Goal: Information Seeking & Learning: Learn about a topic

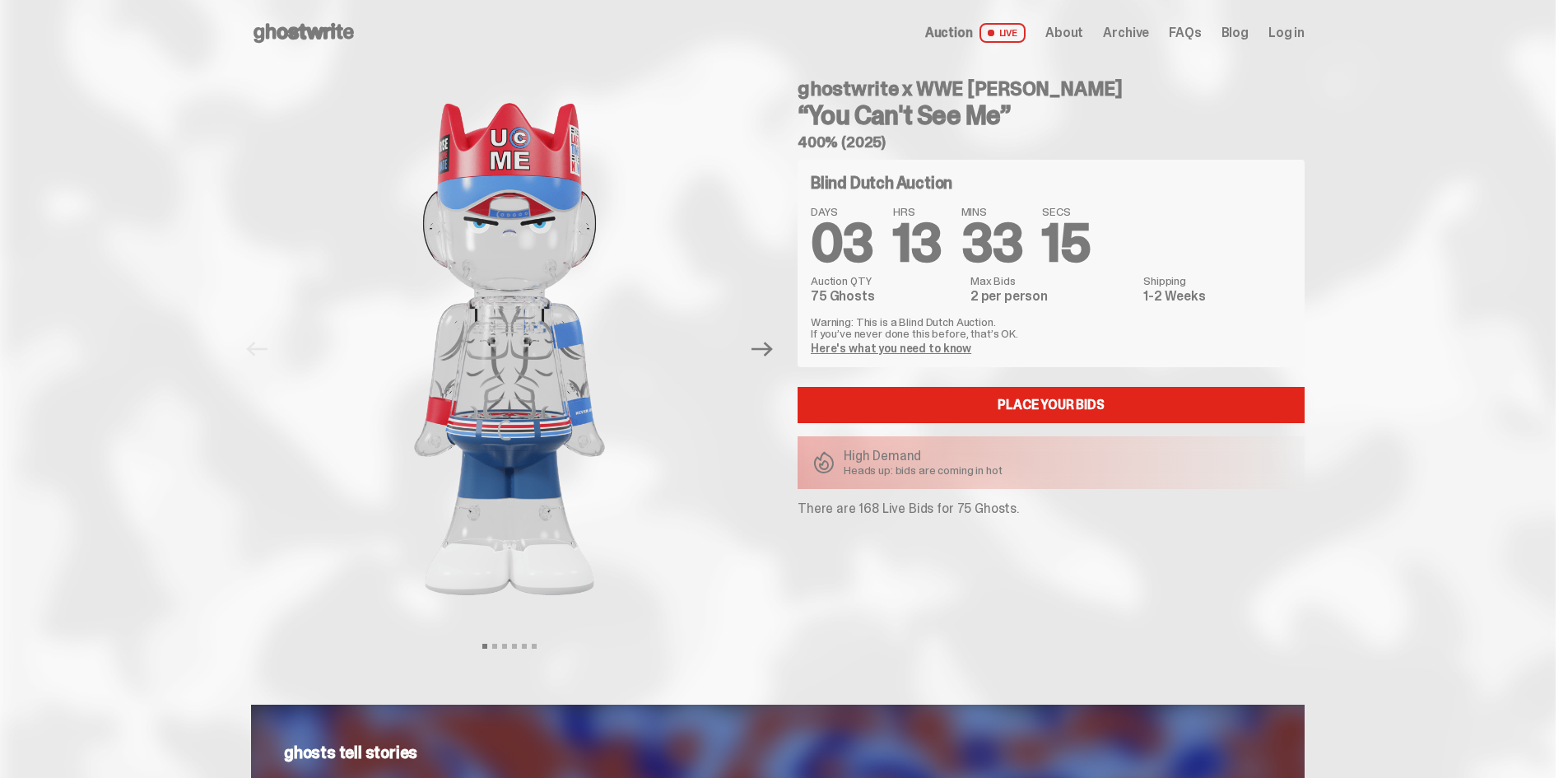
click at [839, 347] on link "Here's what you need to know" at bounding box center [891, 348] width 160 height 15
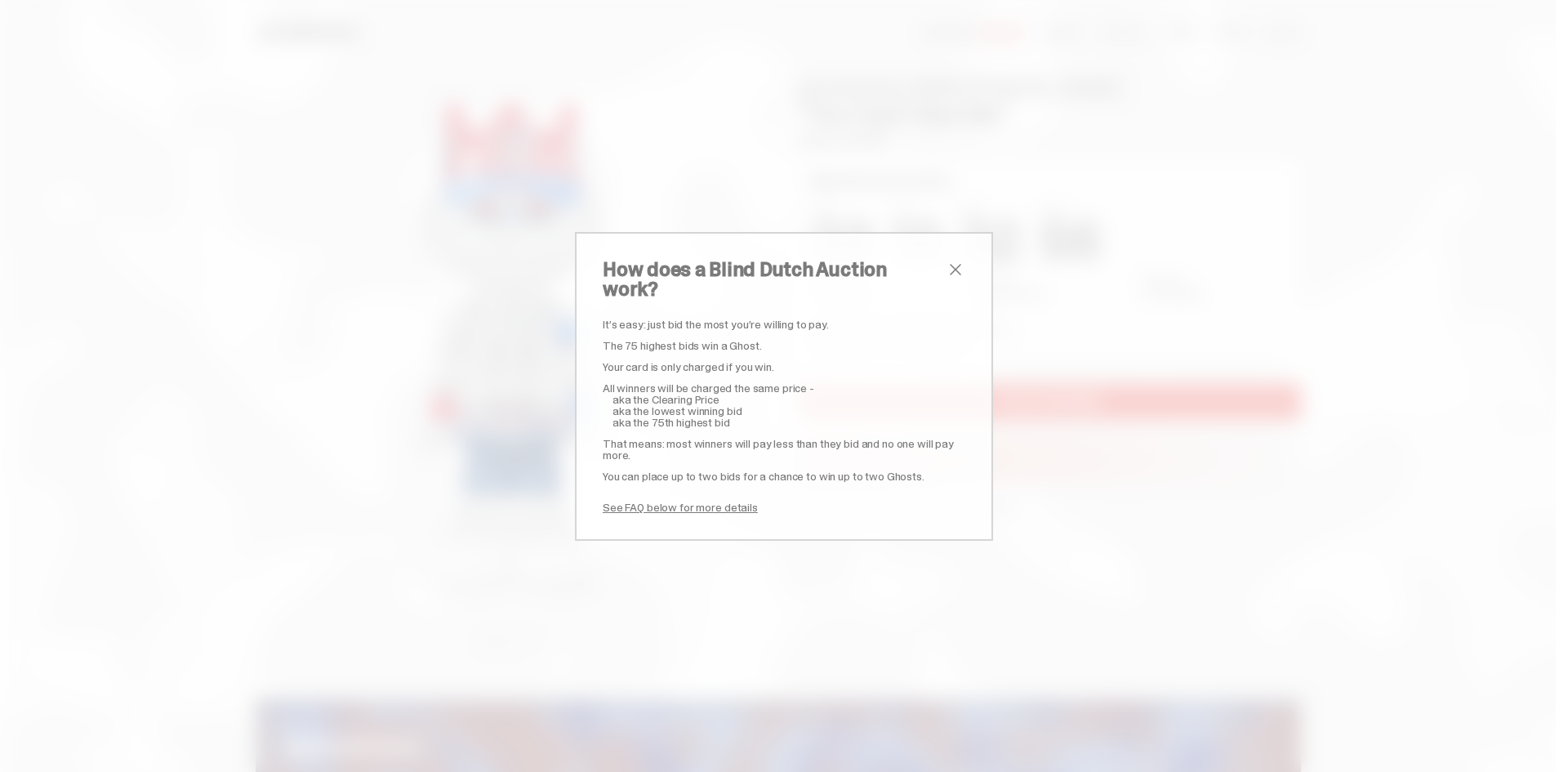
click at [715, 501] on link "See FAQ below for more details" at bounding box center [680, 507] width 155 height 15
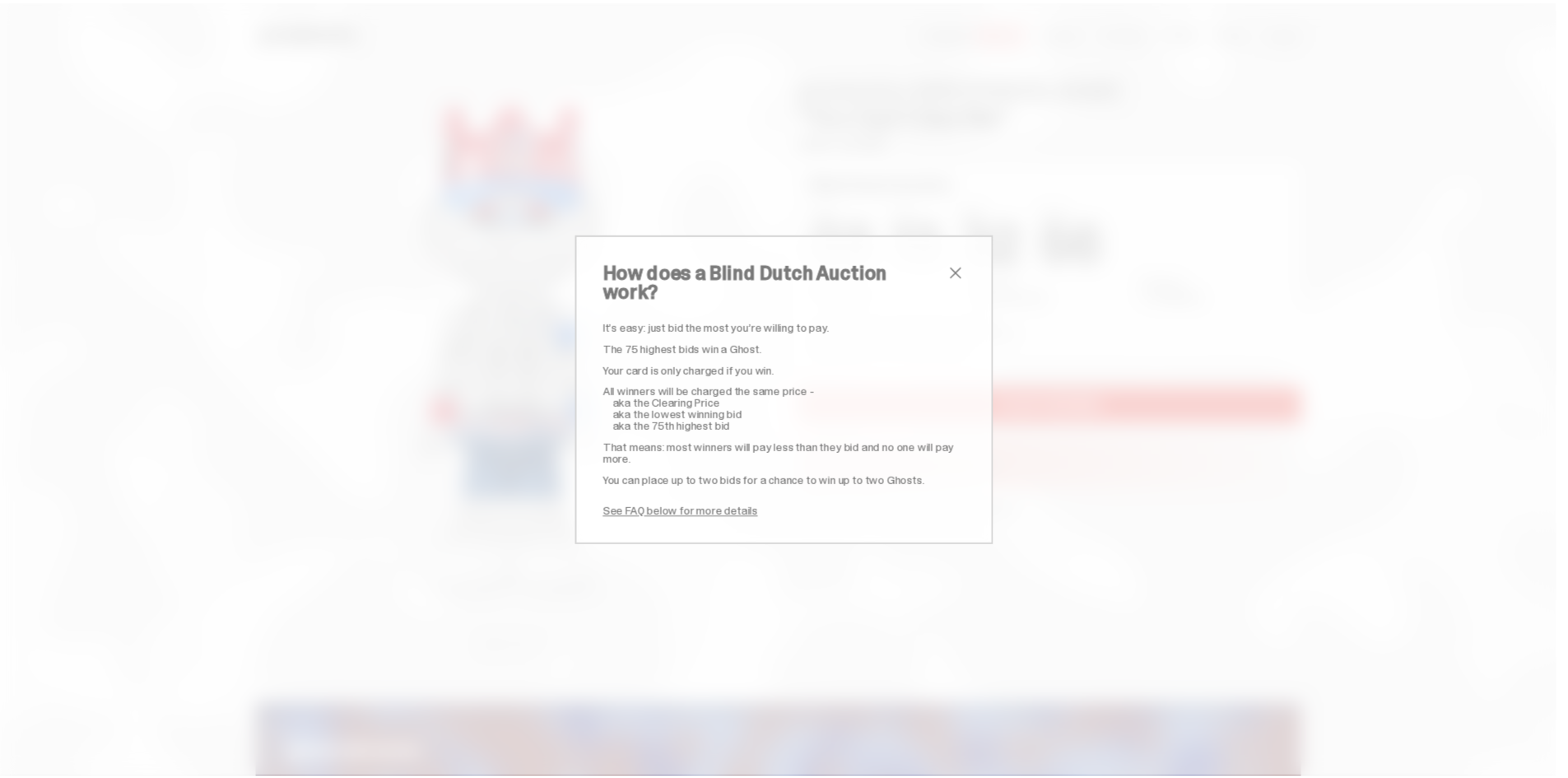
scroll to position [2986, 0]
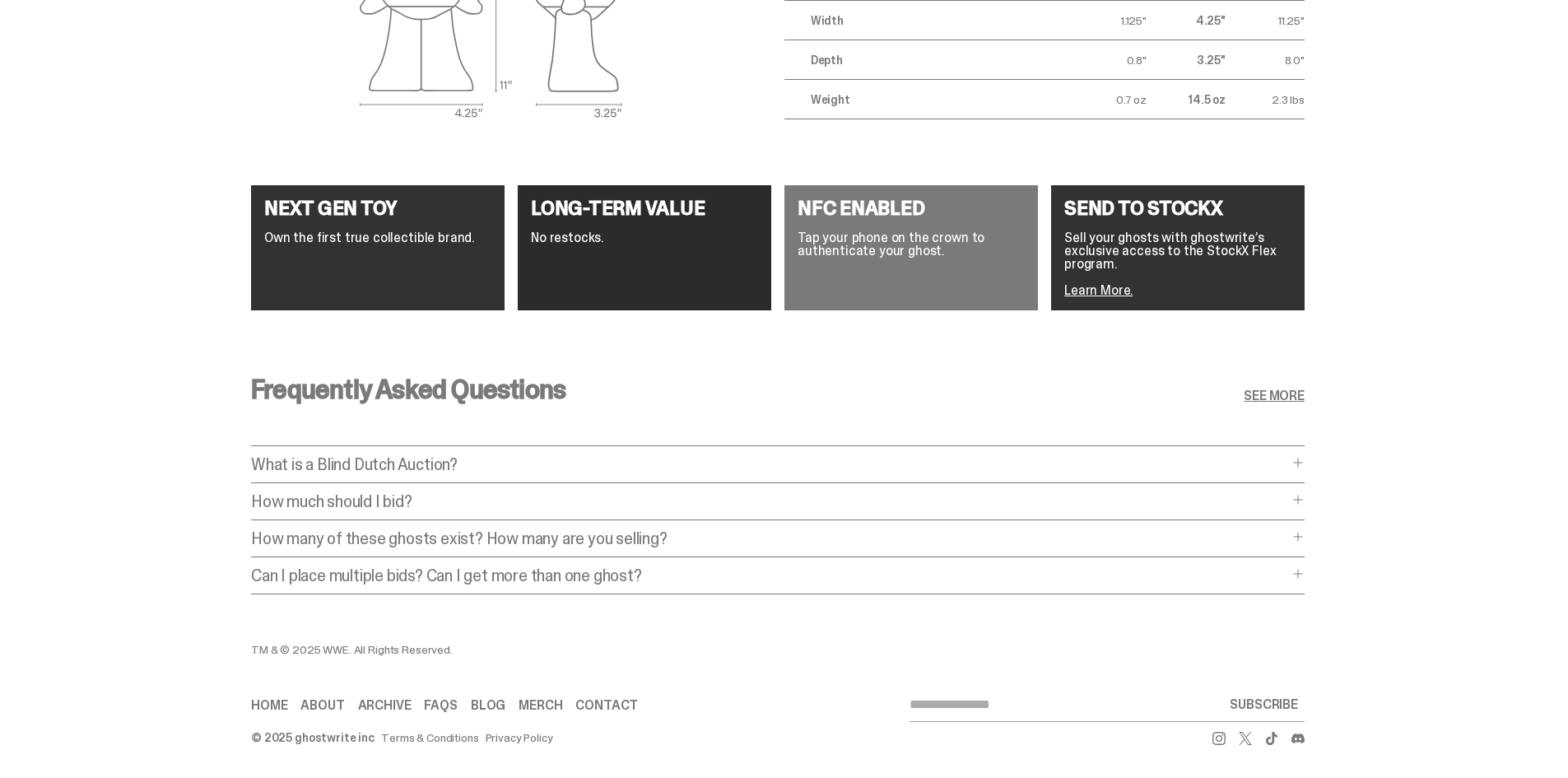
click at [509, 456] on p "What is a Blind Dutch Auction?" at bounding box center [769, 464] width 1037 height 17
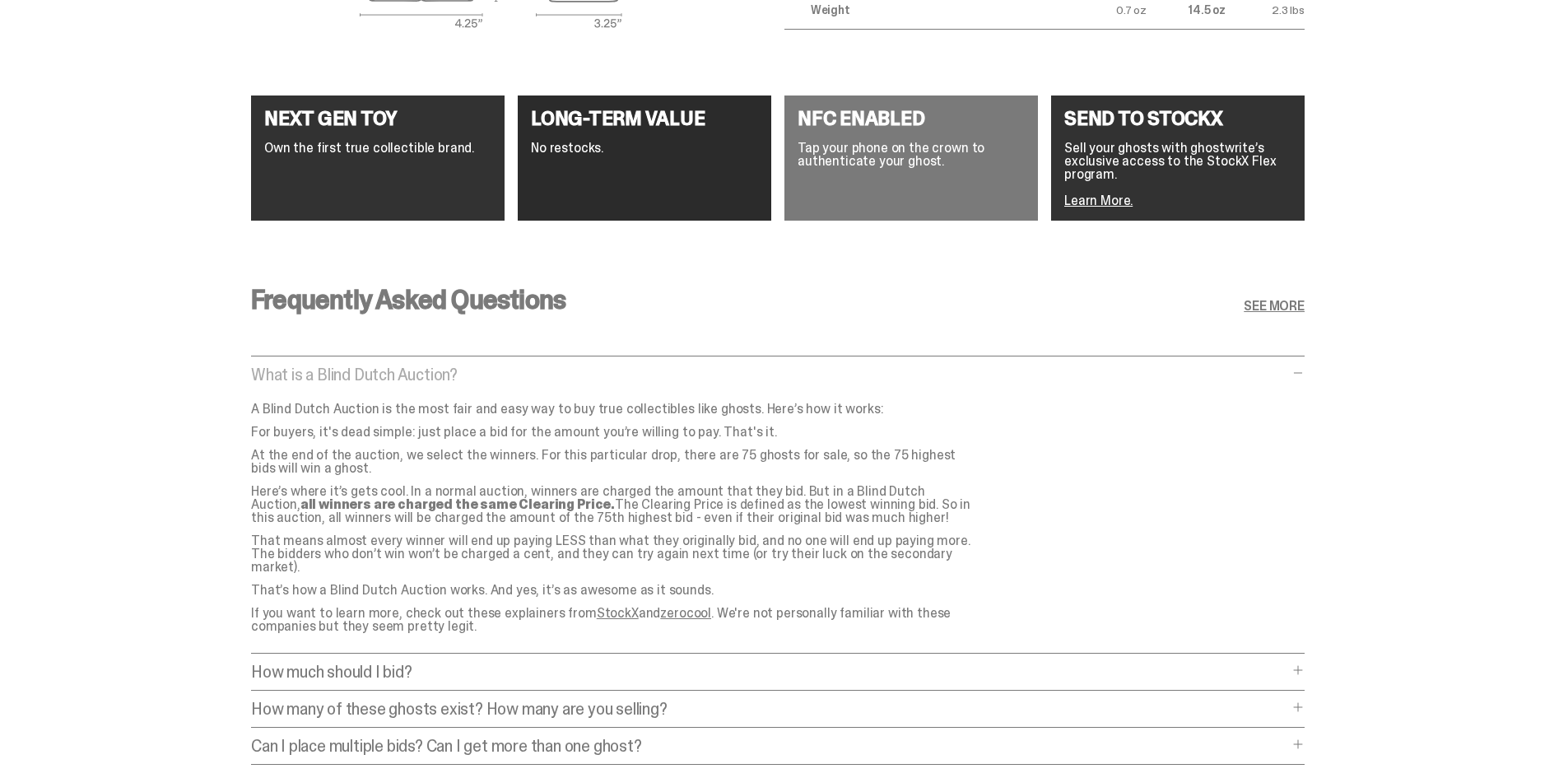
scroll to position [3068, 0]
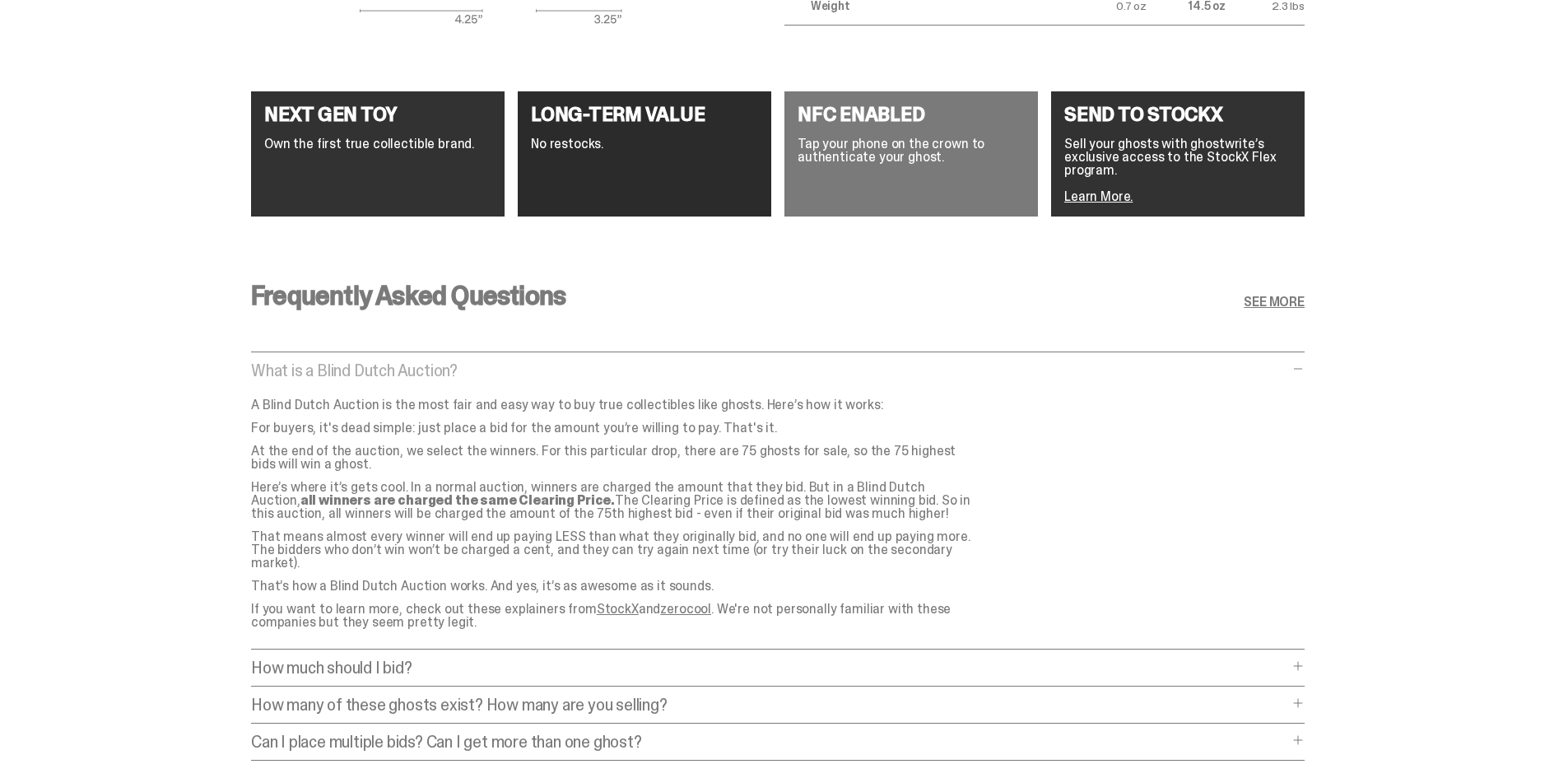
click at [568, 648] on div "Frequently Asked Questions SEE MORE What is a Blind Dutch Auction? What is a Bl…" at bounding box center [777, 526] width 1054 height 567
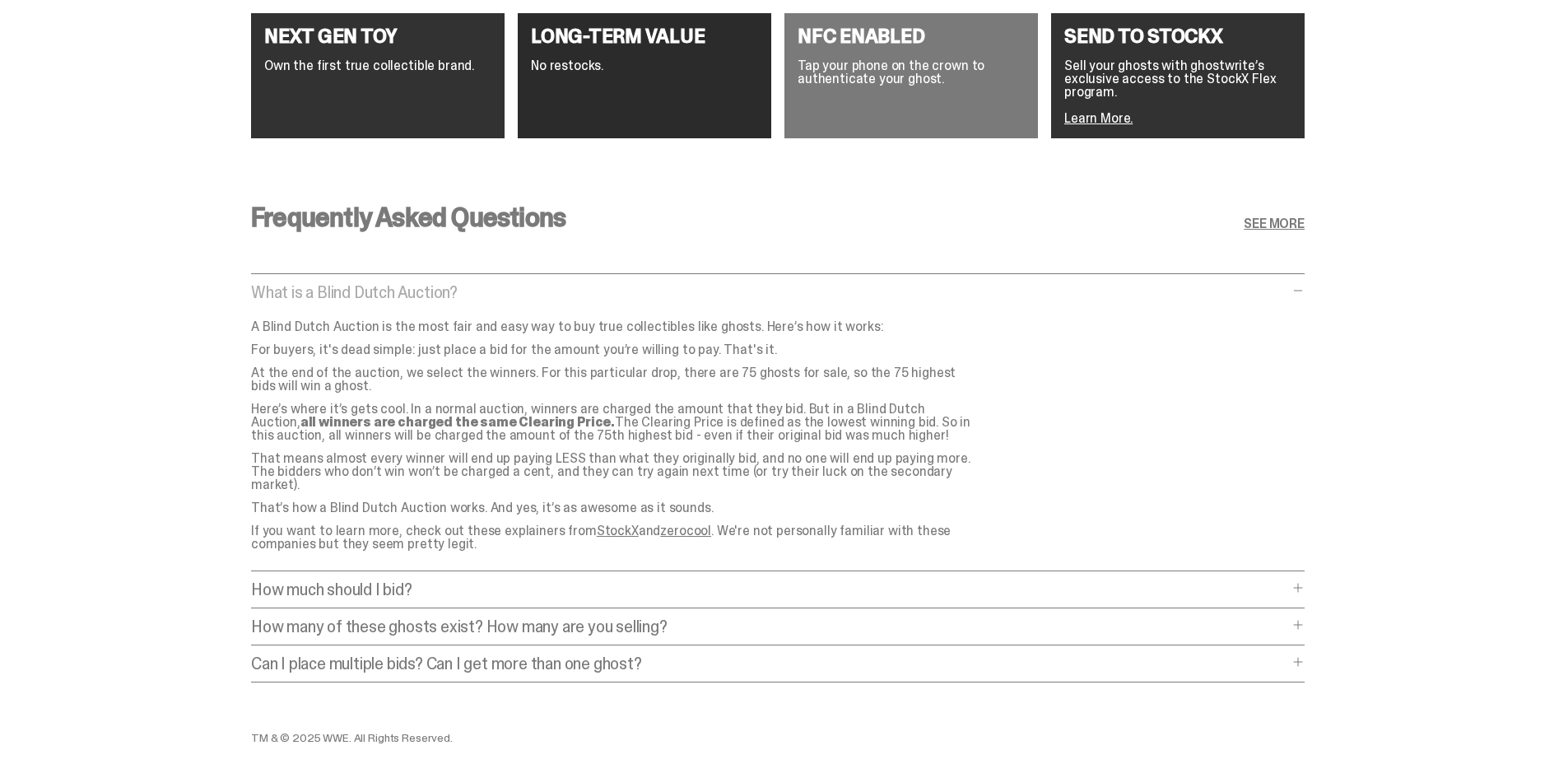
scroll to position [3150, 0]
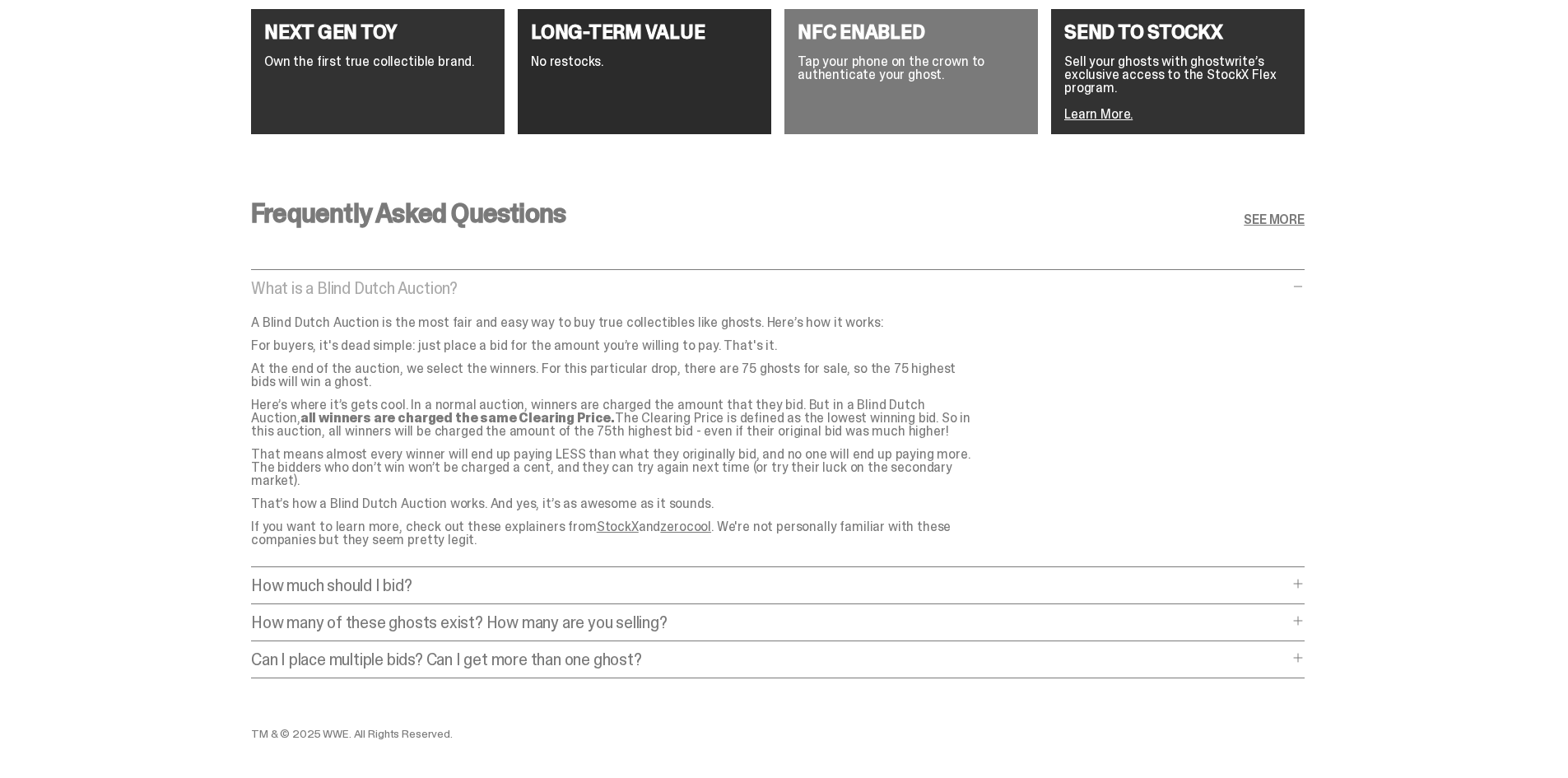
click at [471, 563] on div "Frequently Asked Questions SEE MORE What is a Blind Dutch Auction? What is a Bl…" at bounding box center [777, 444] width 1054 height 567
click at [471, 577] on p "How much should I bid?" at bounding box center [769, 585] width 1037 height 17
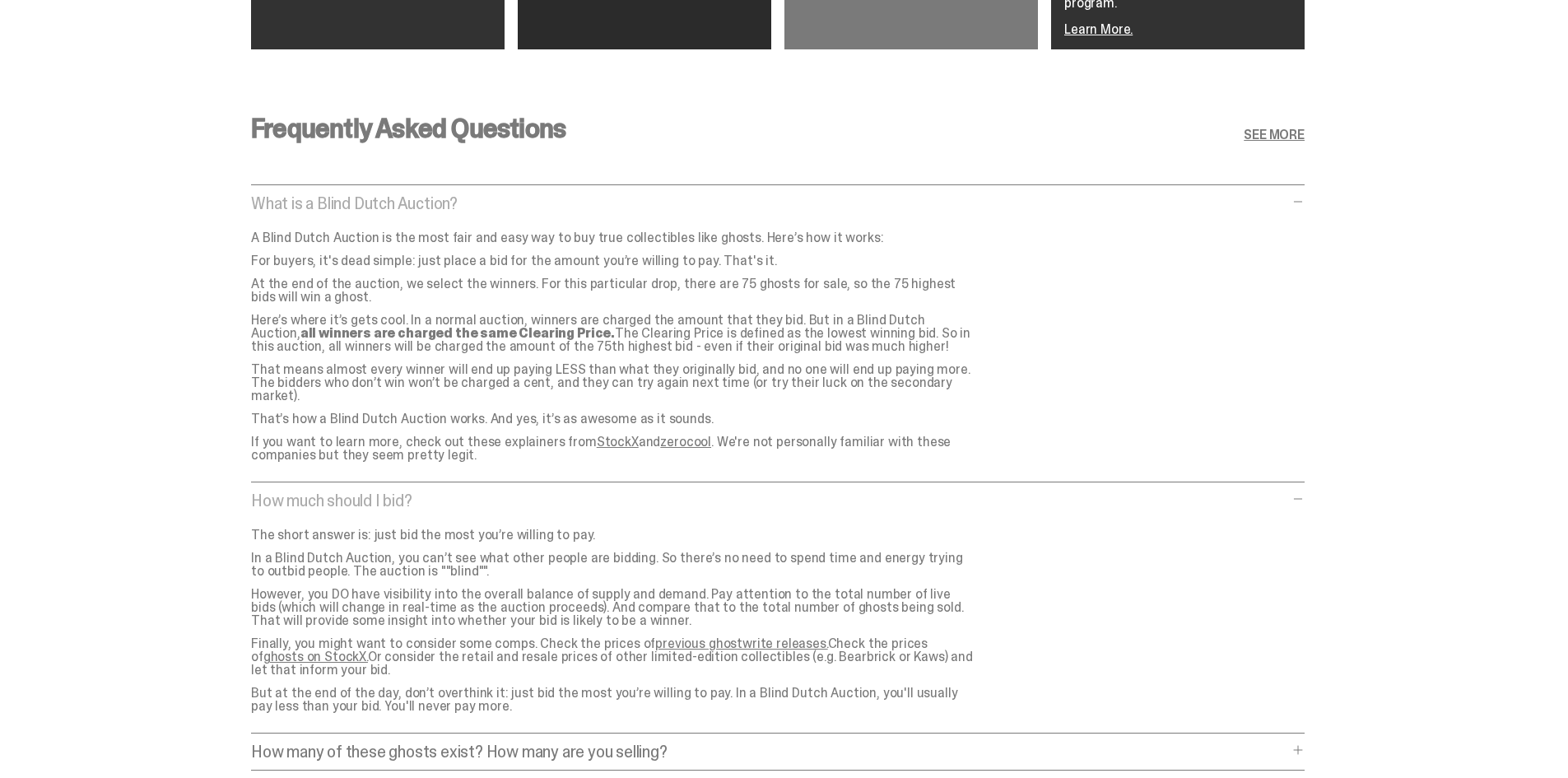
scroll to position [3316, 0]
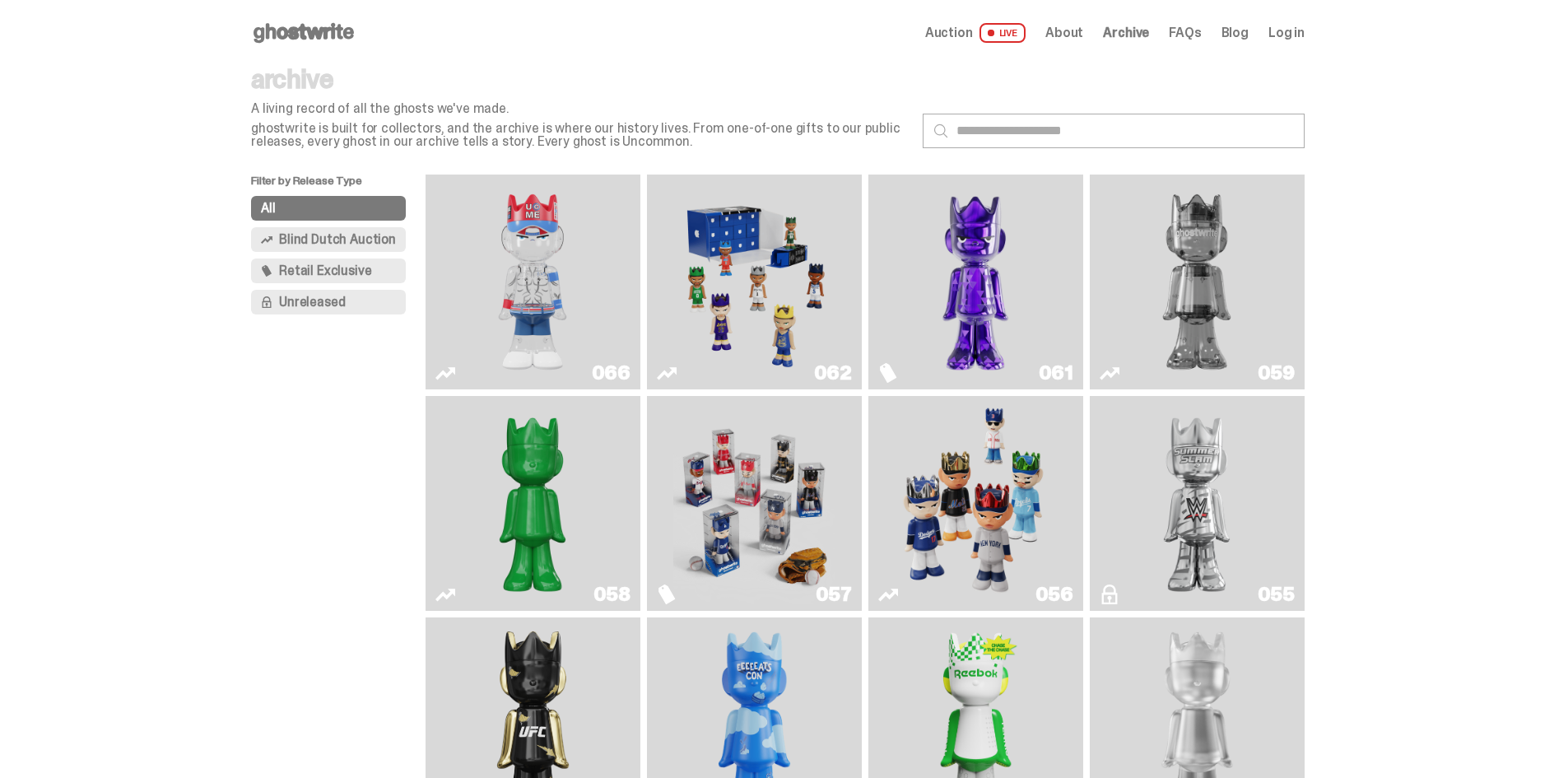
click at [1223, 451] on img "I Was There SummerSlam" at bounding box center [1196, 503] width 161 height 202
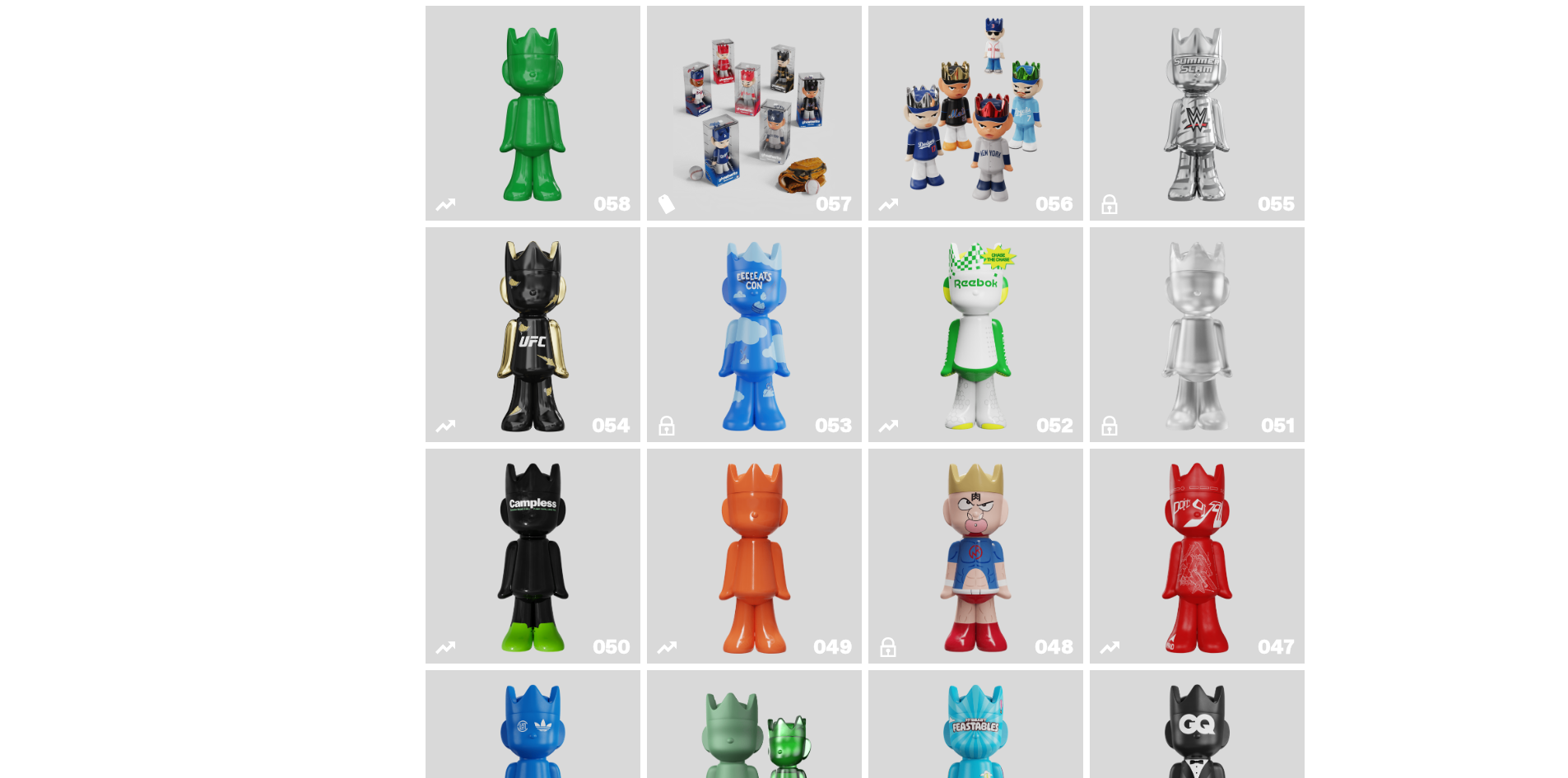
scroll to position [412, 0]
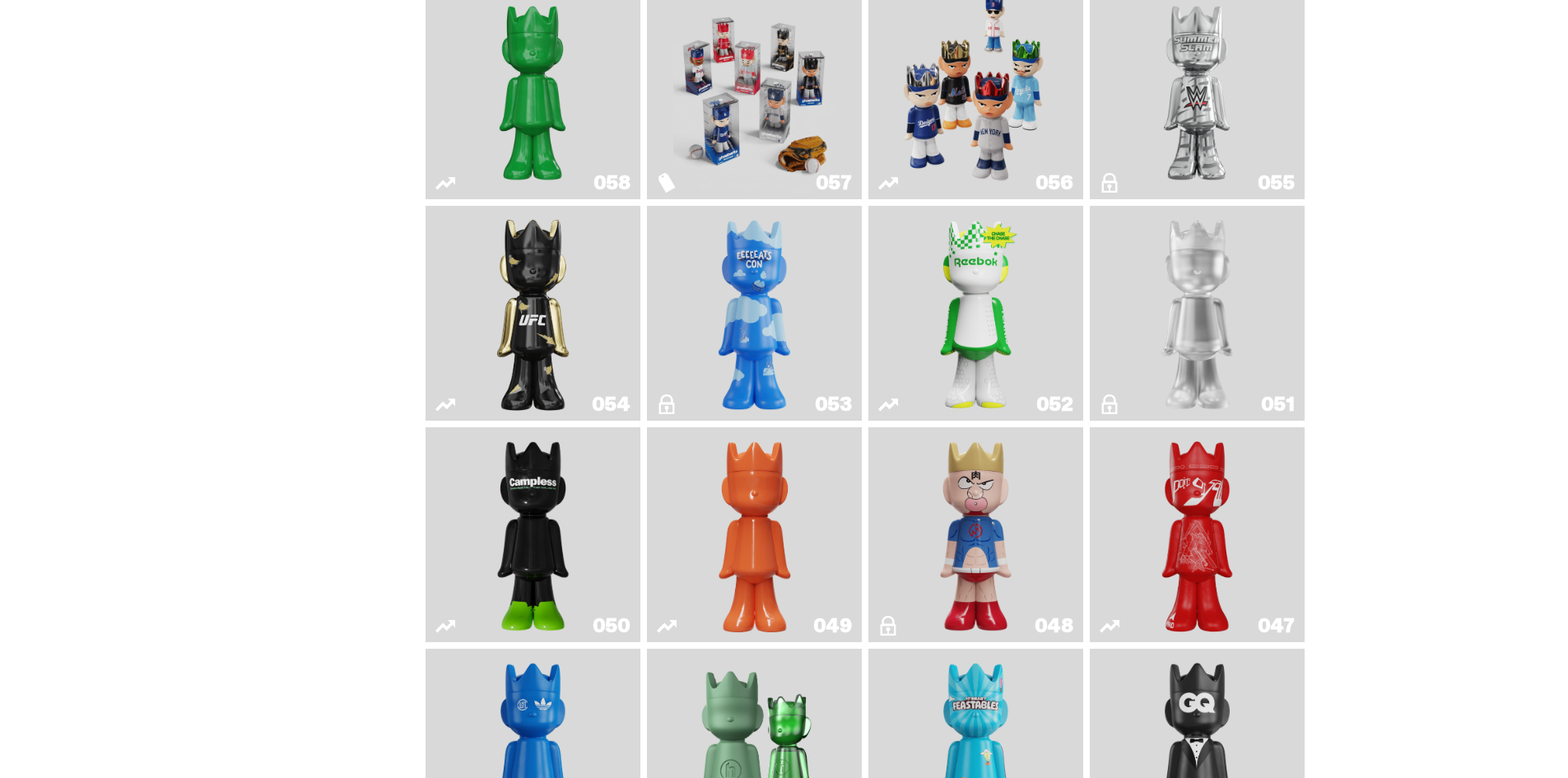
click at [725, 518] on img "Schrödinger's ghost: Orange Vibe" at bounding box center [754, 534] width 87 height 202
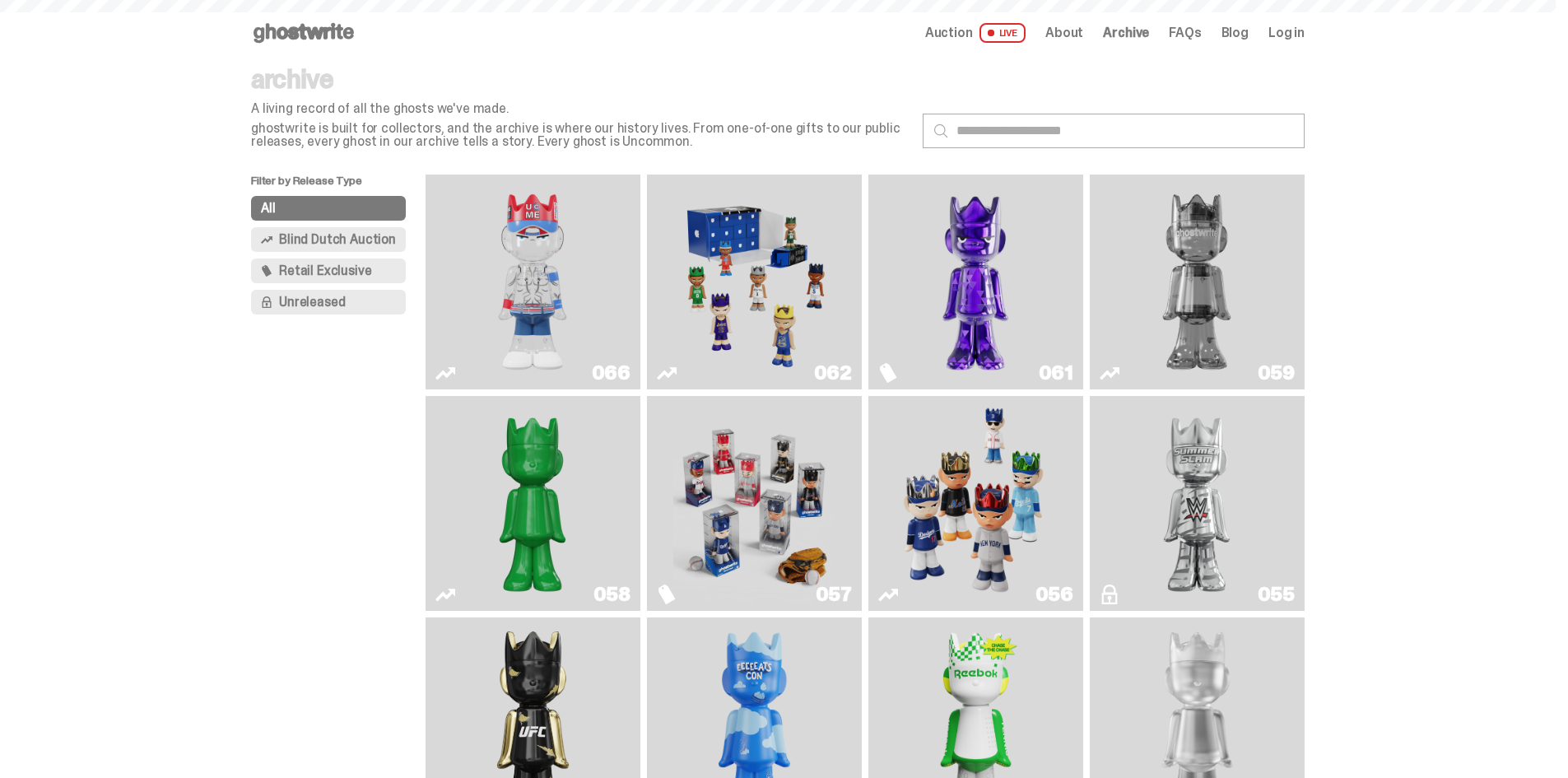
scroll to position [412, 0]
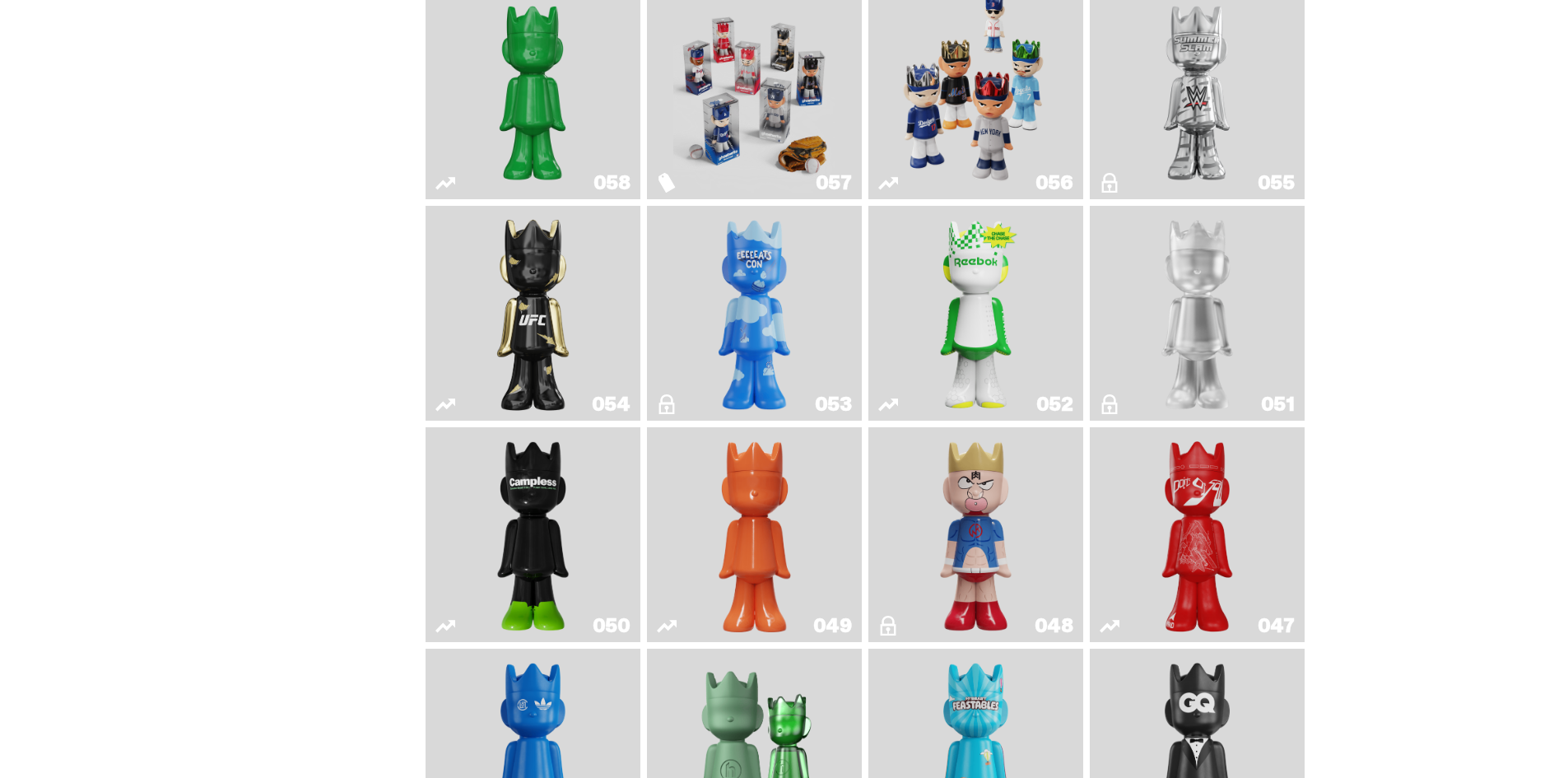
click at [537, 330] on img "Ruby" at bounding box center [533, 313] width 87 height 202
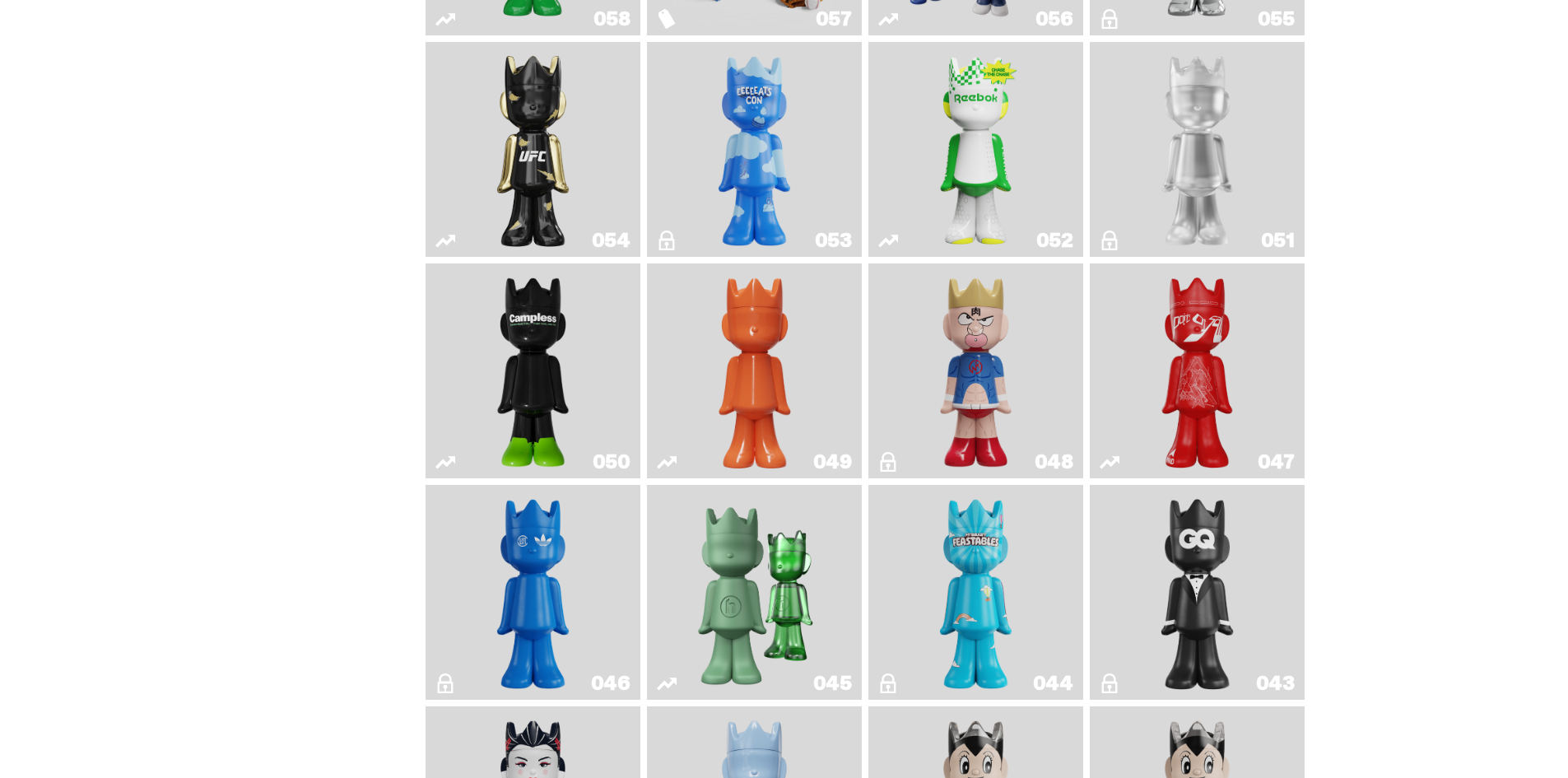
scroll to position [576, 0]
click at [1024, 573] on link "044" at bounding box center [975, 592] width 195 height 202
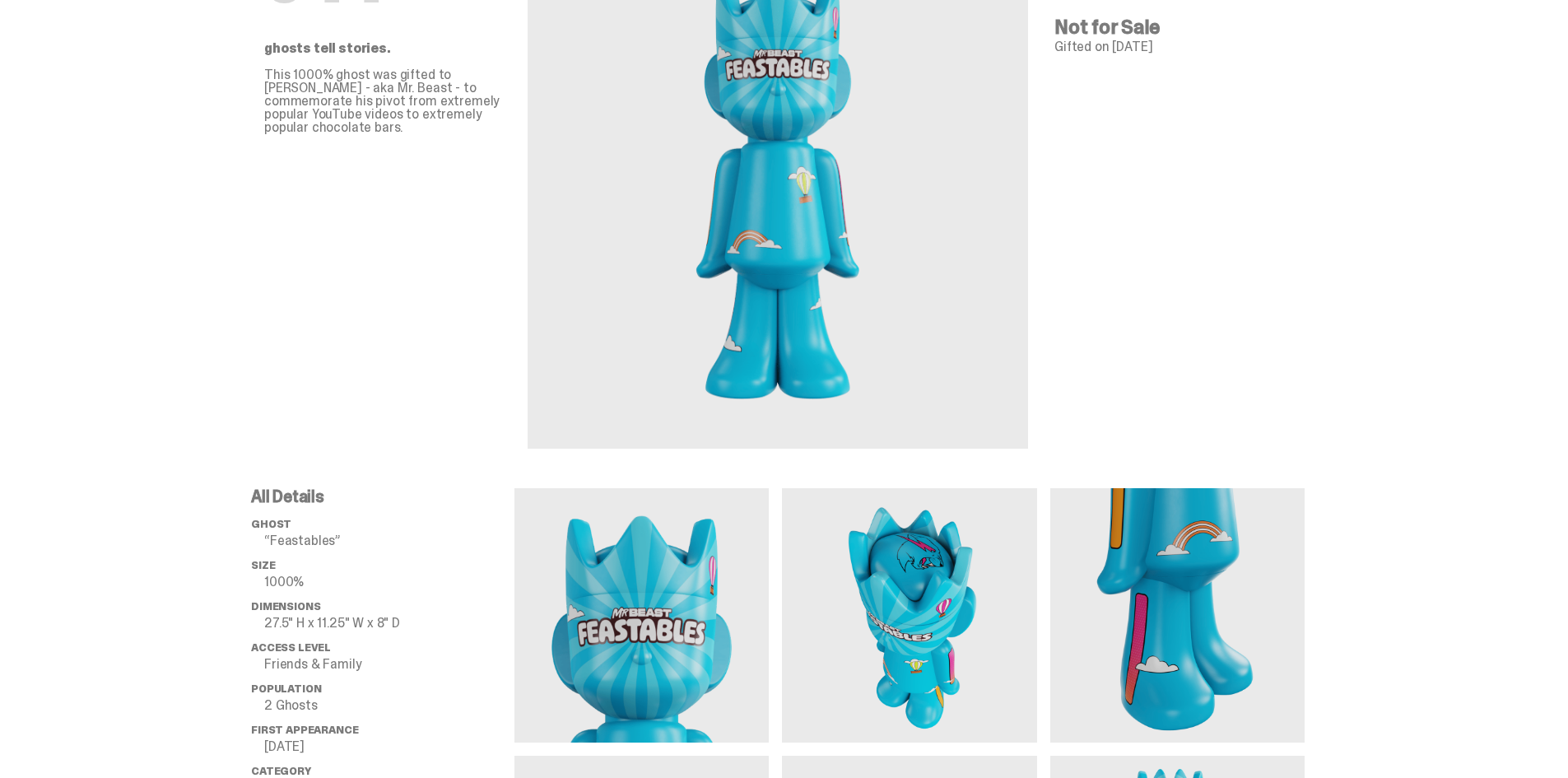
scroll to position [164, 0]
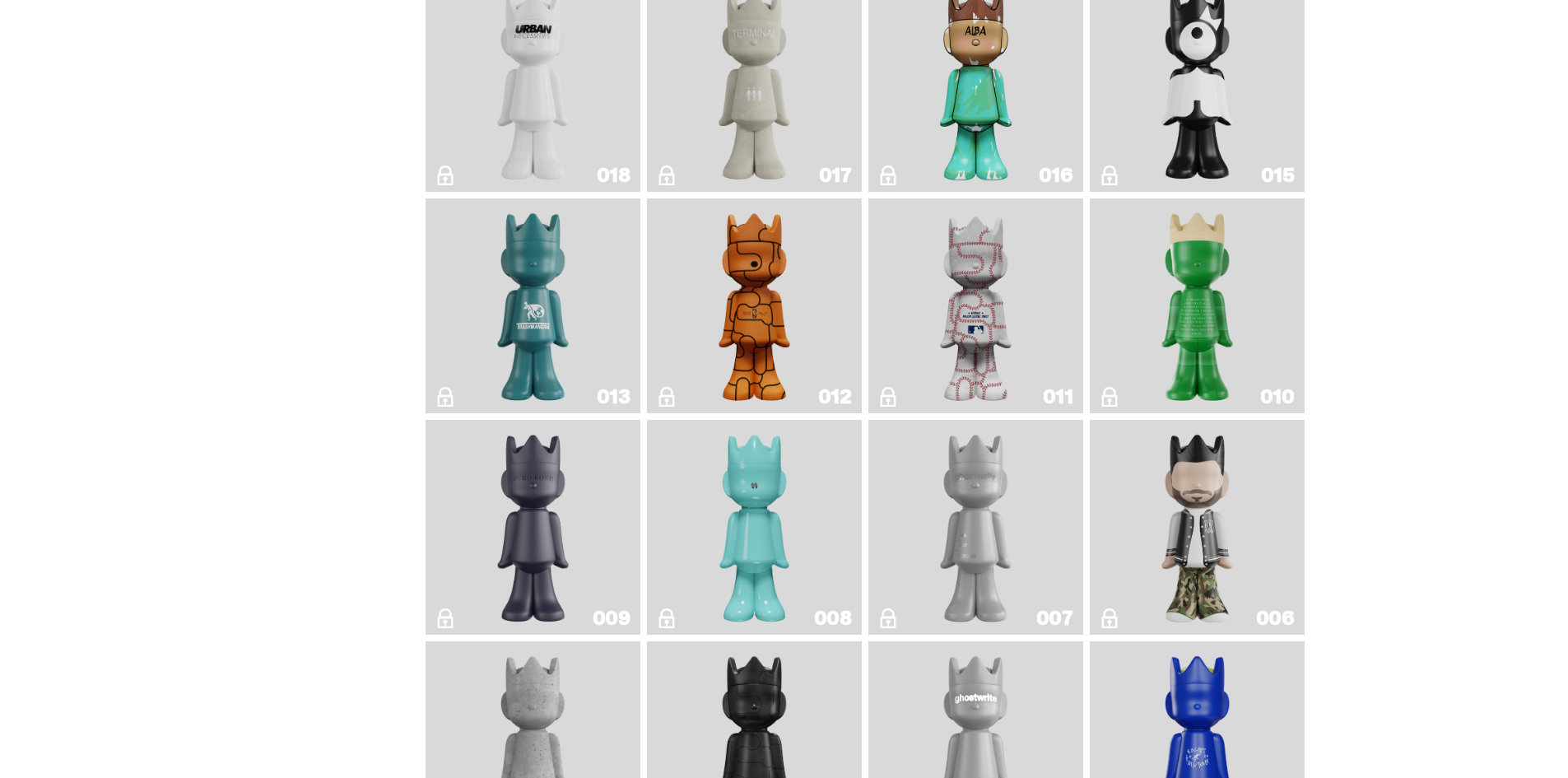
scroll to position [2633, 0]
click at [989, 332] on img "Baseball" at bounding box center [975, 305] width 85 height 202
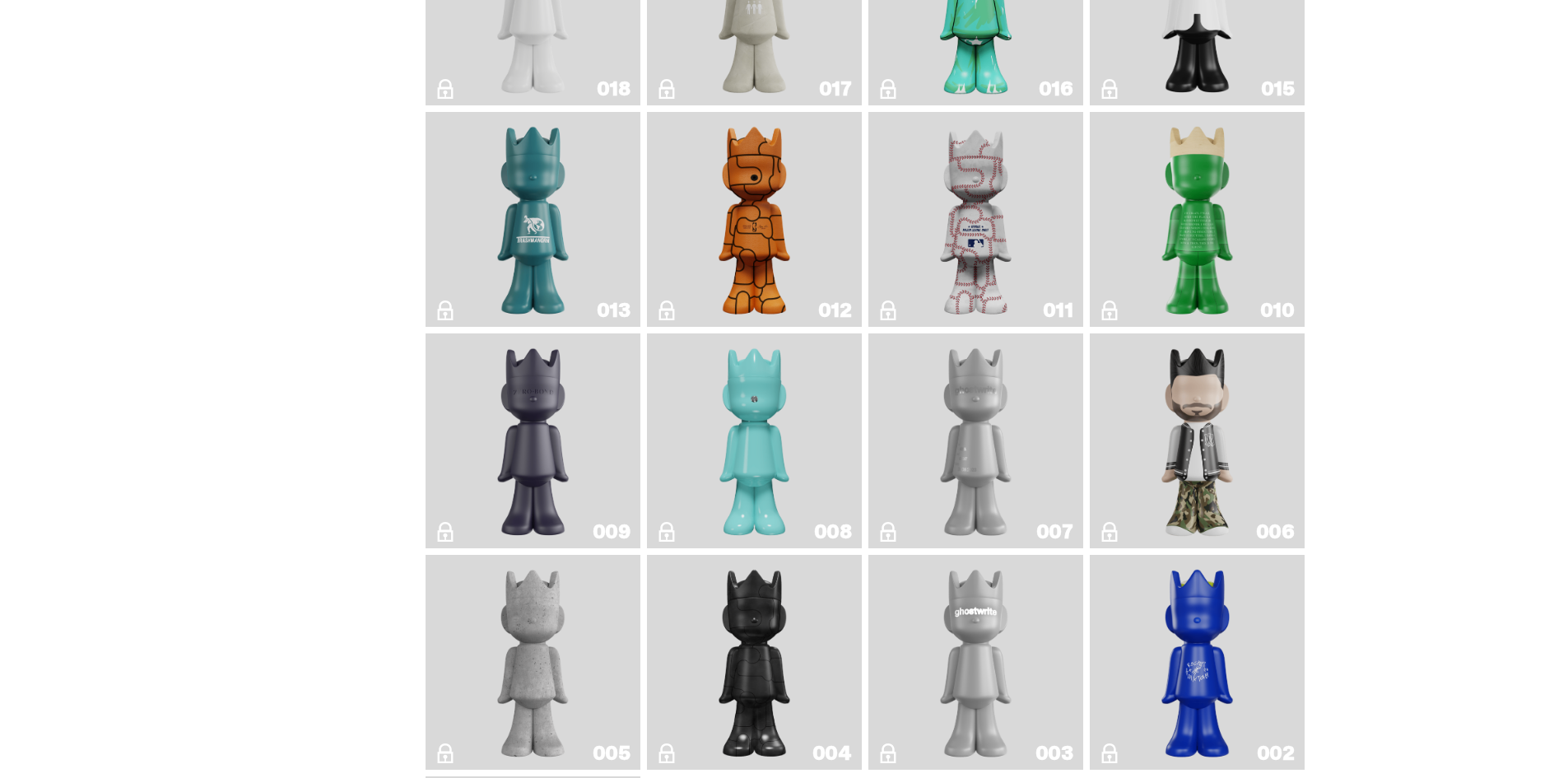
scroll to position [2799, 0]
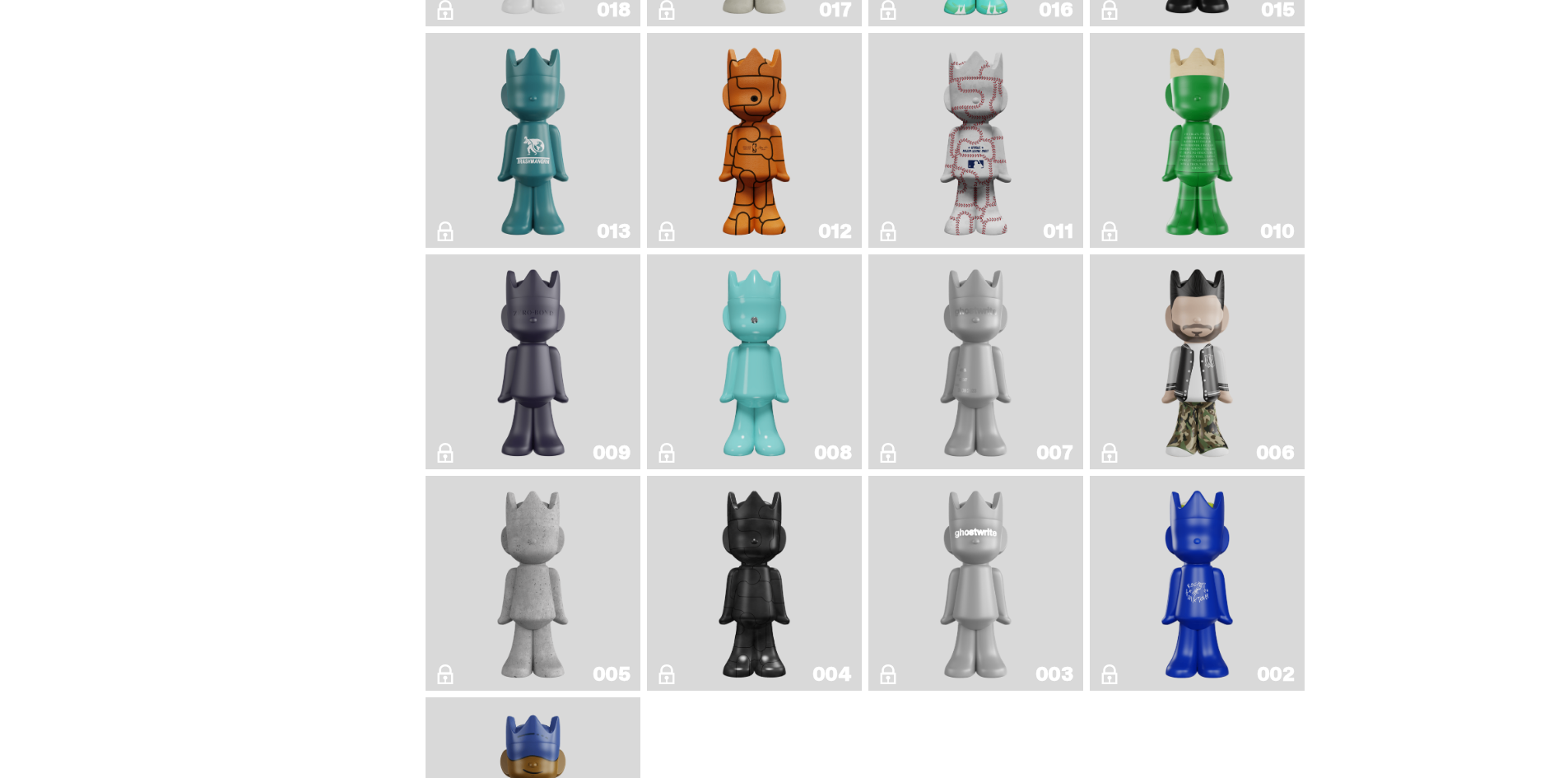
click at [1250, 421] on link "006" at bounding box center [1197, 362] width 195 height 202
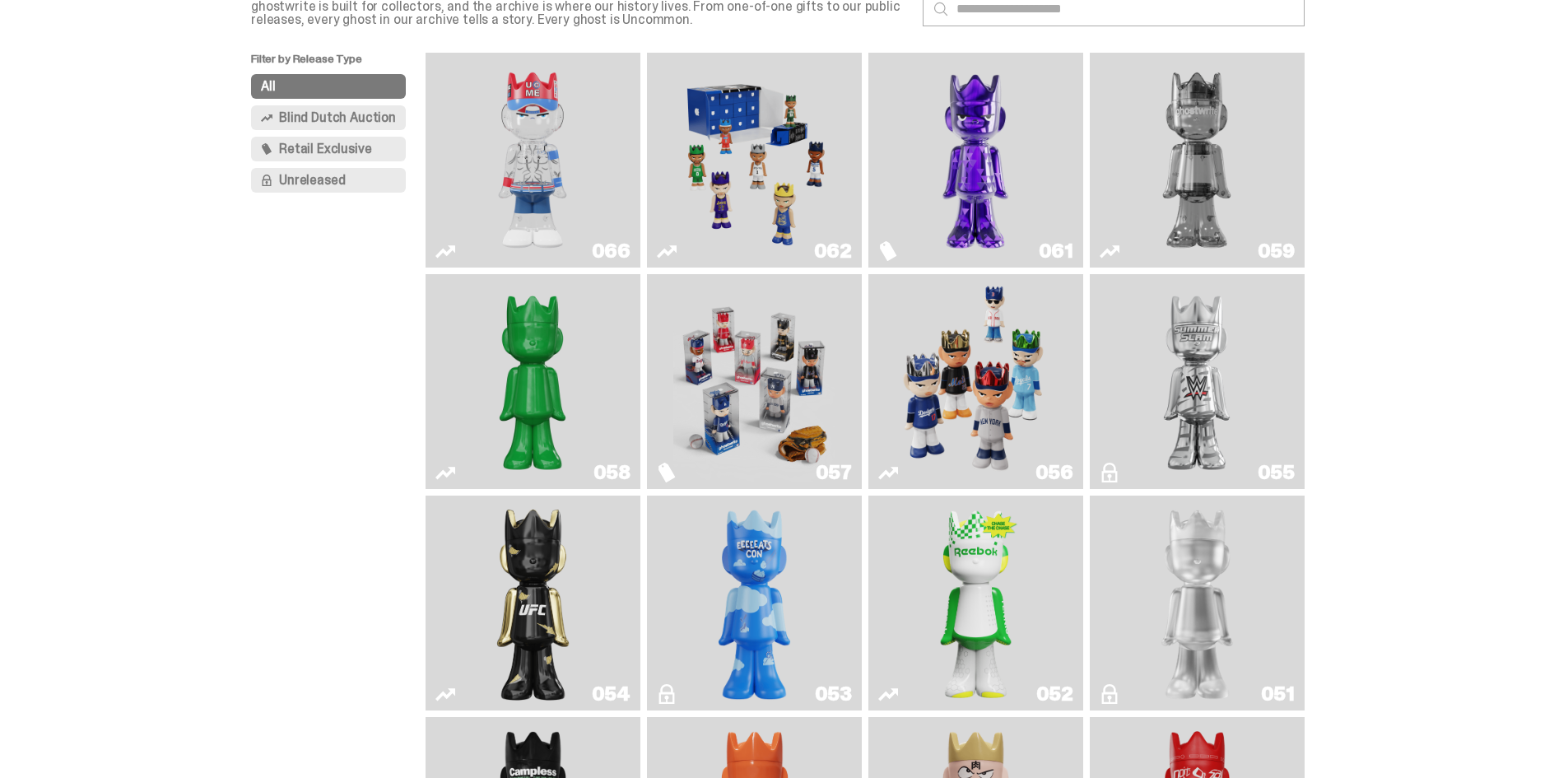
scroll to position [117, 0]
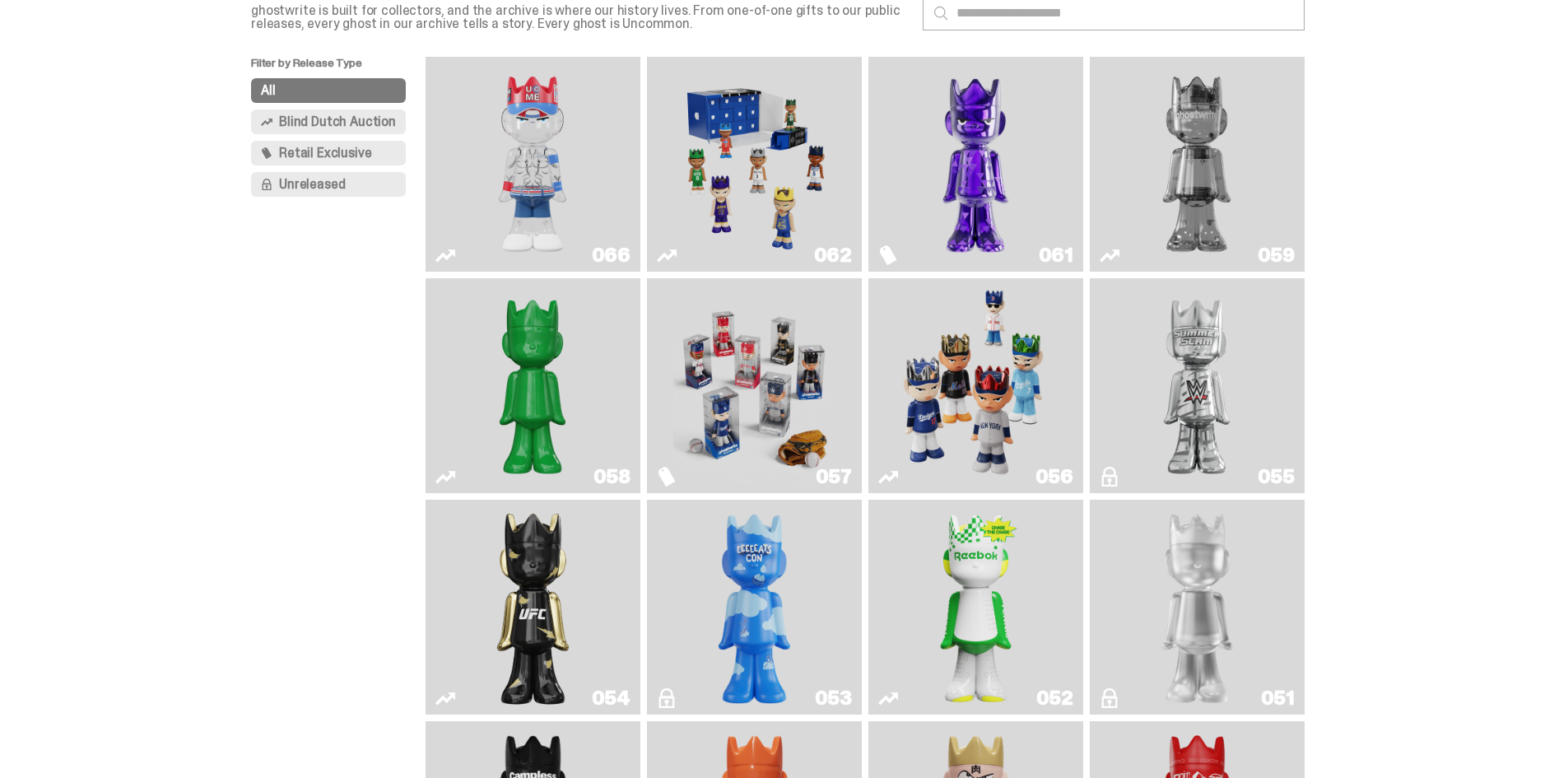
click at [983, 432] on img "Game Face (2025)" at bounding box center [975, 386] width 161 height 202
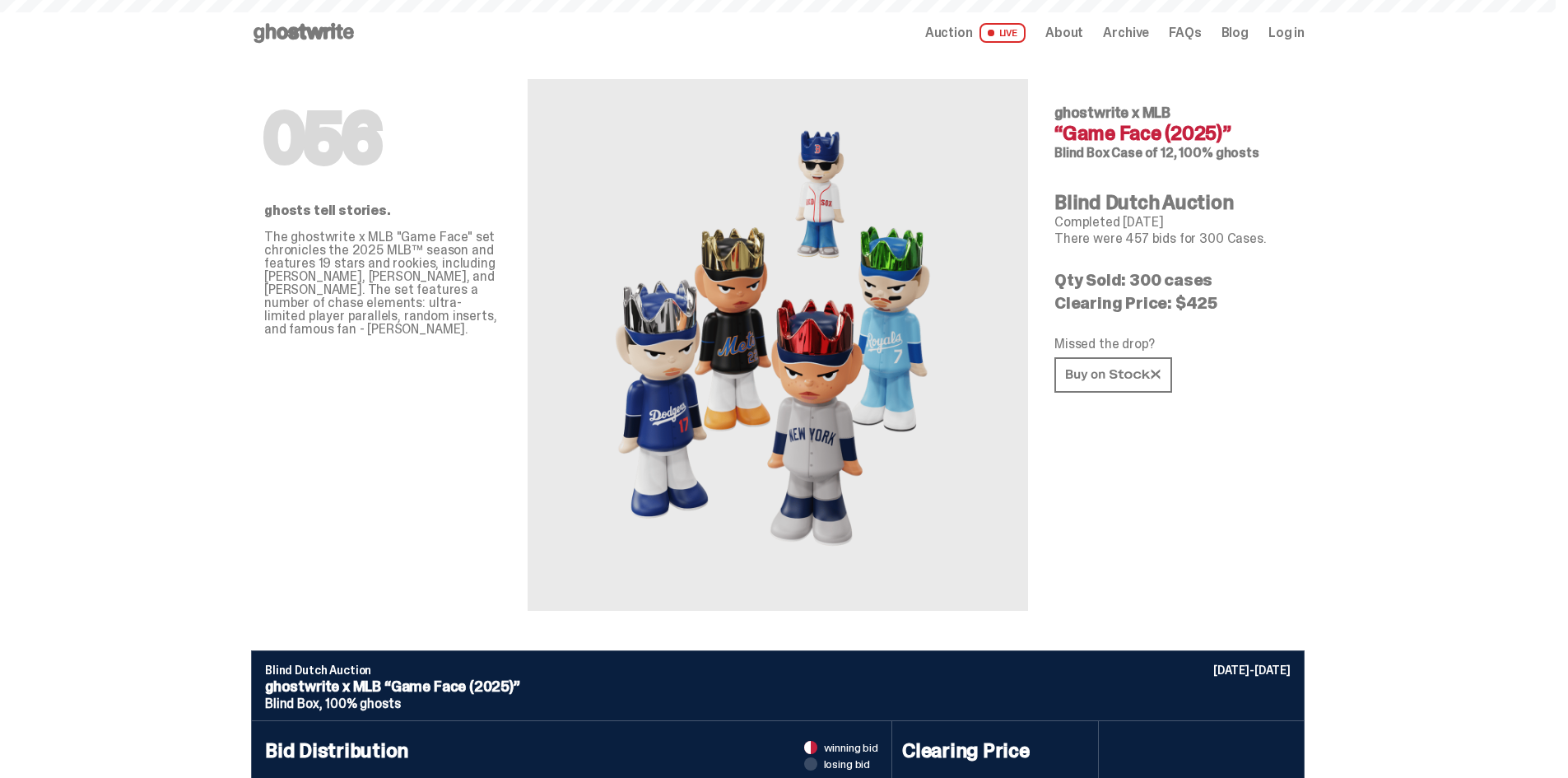
scroll to position [117, 0]
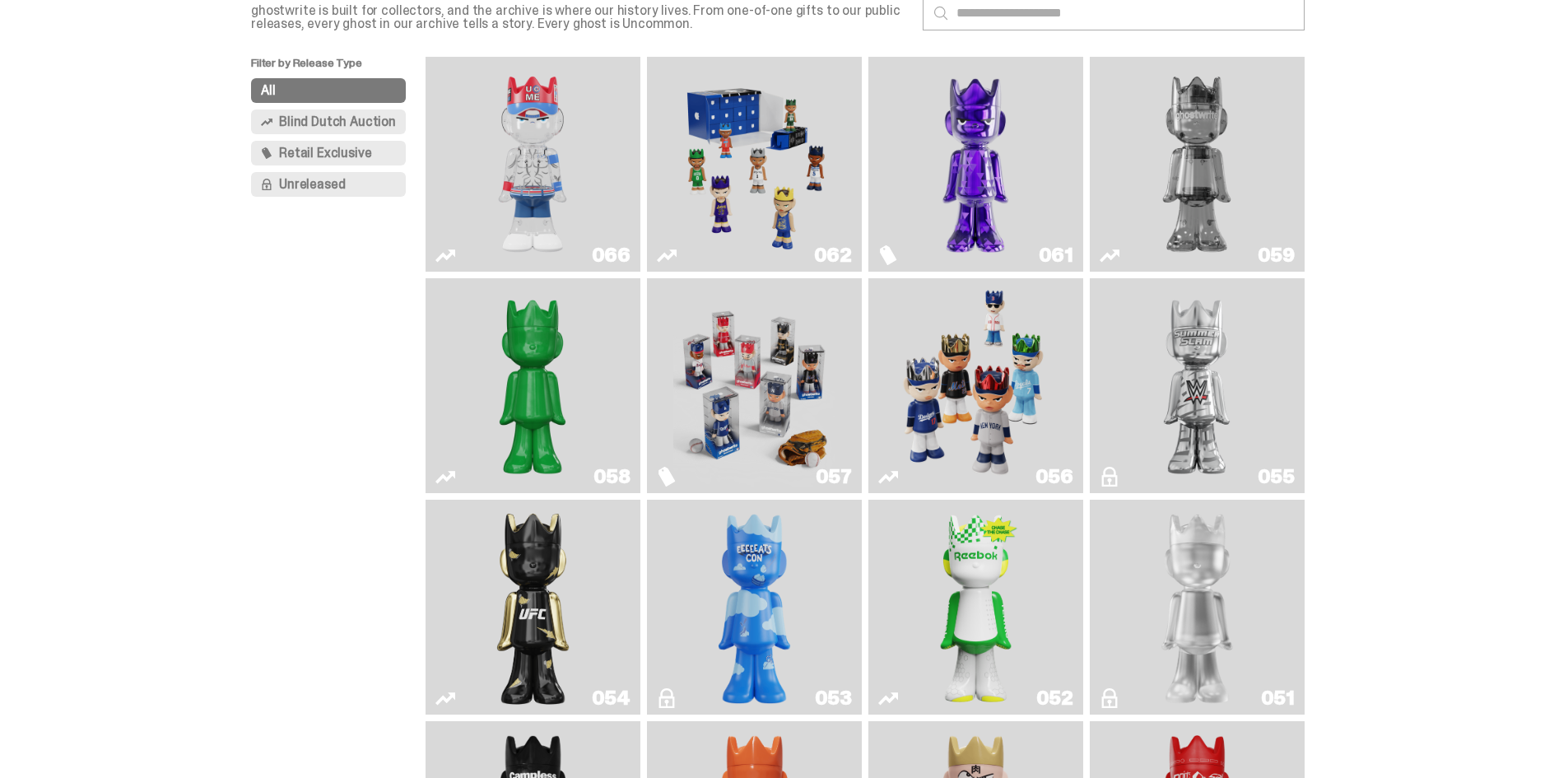
click at [1033, 189] on img "Fantasy" at bounding box center [975, 164] width 161 height 202
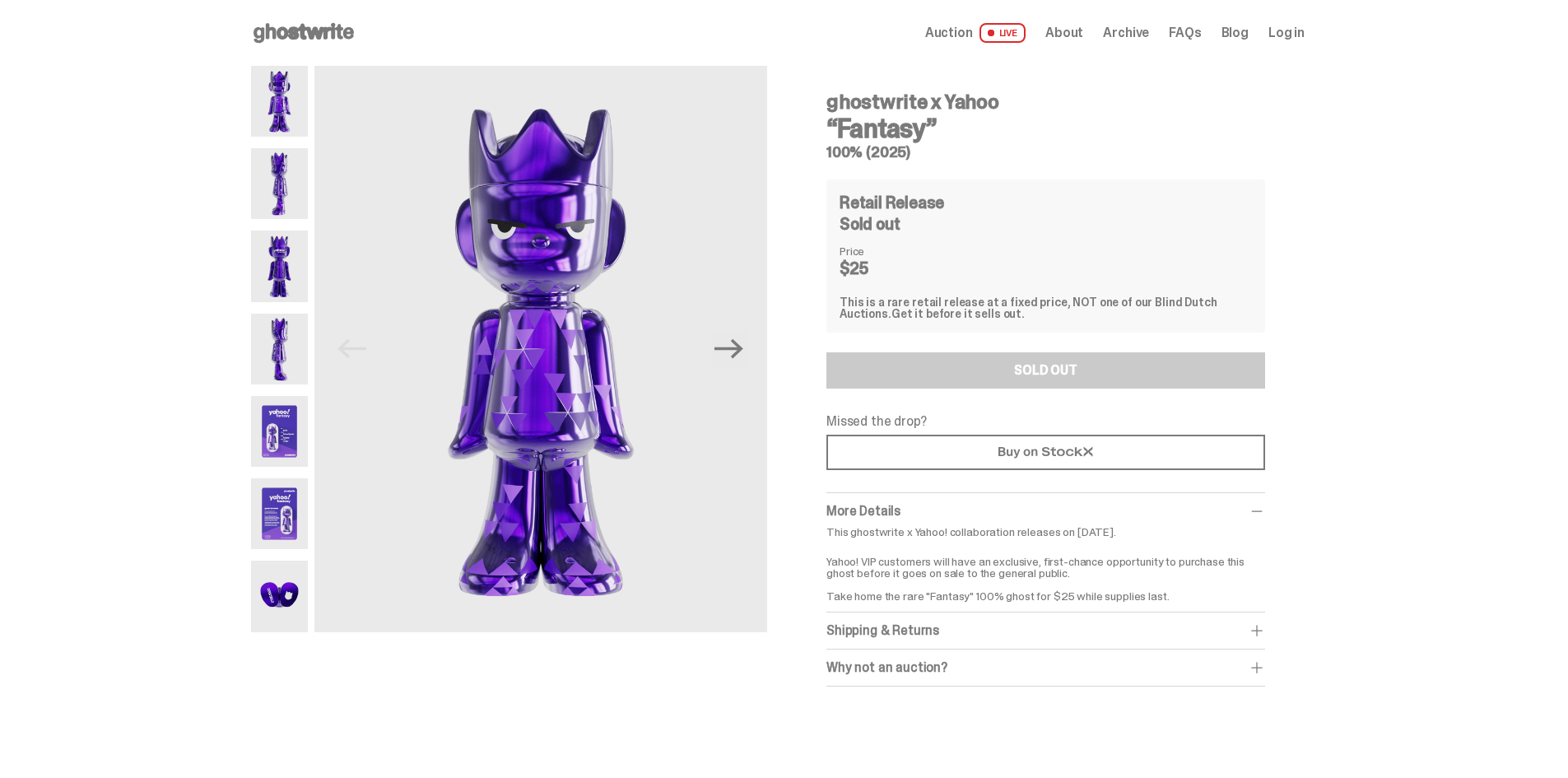
click at [297, 433] on img at bounding box center [278, 431] width 57 height 70
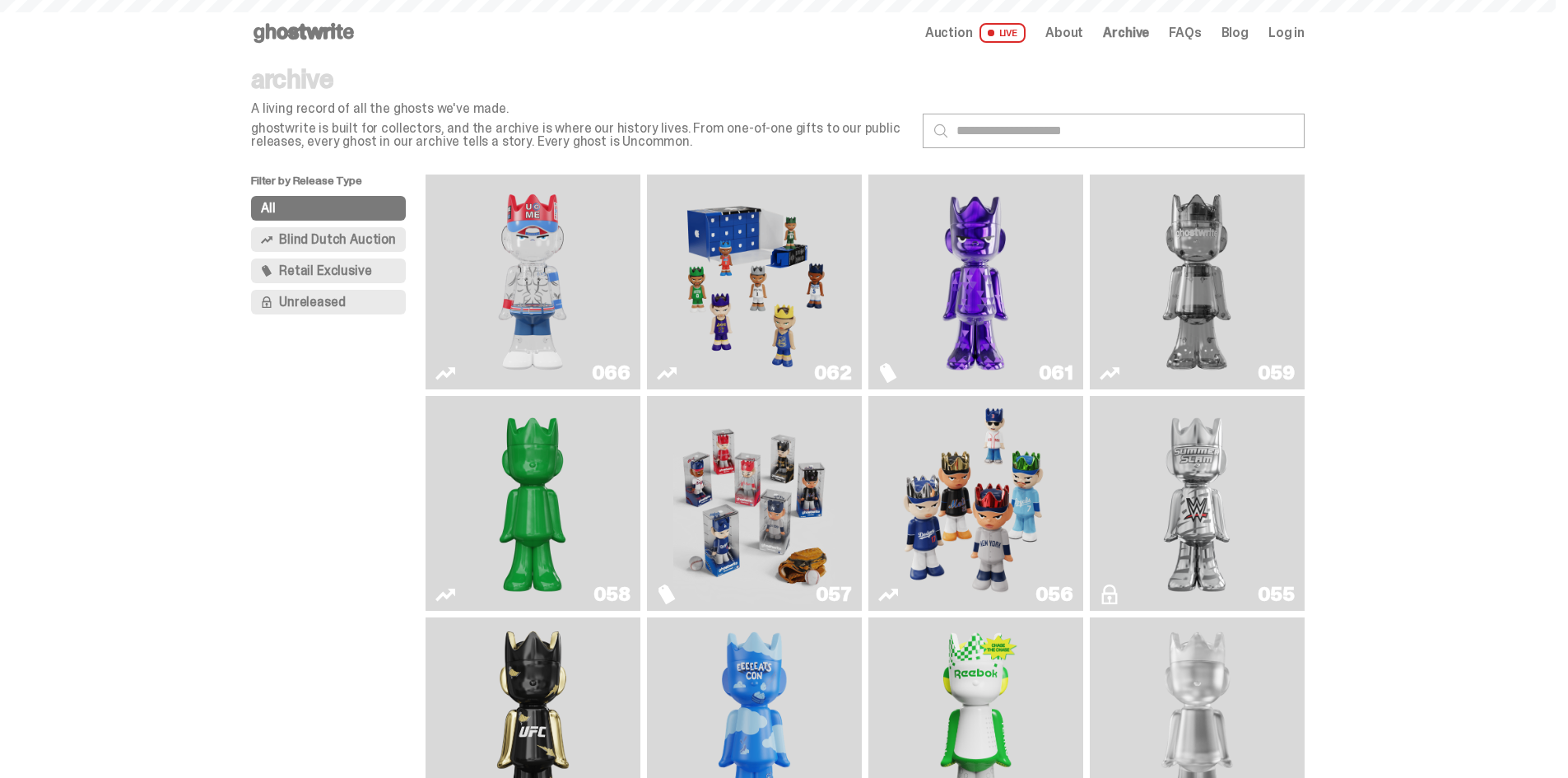
scroll to position [117, 0]
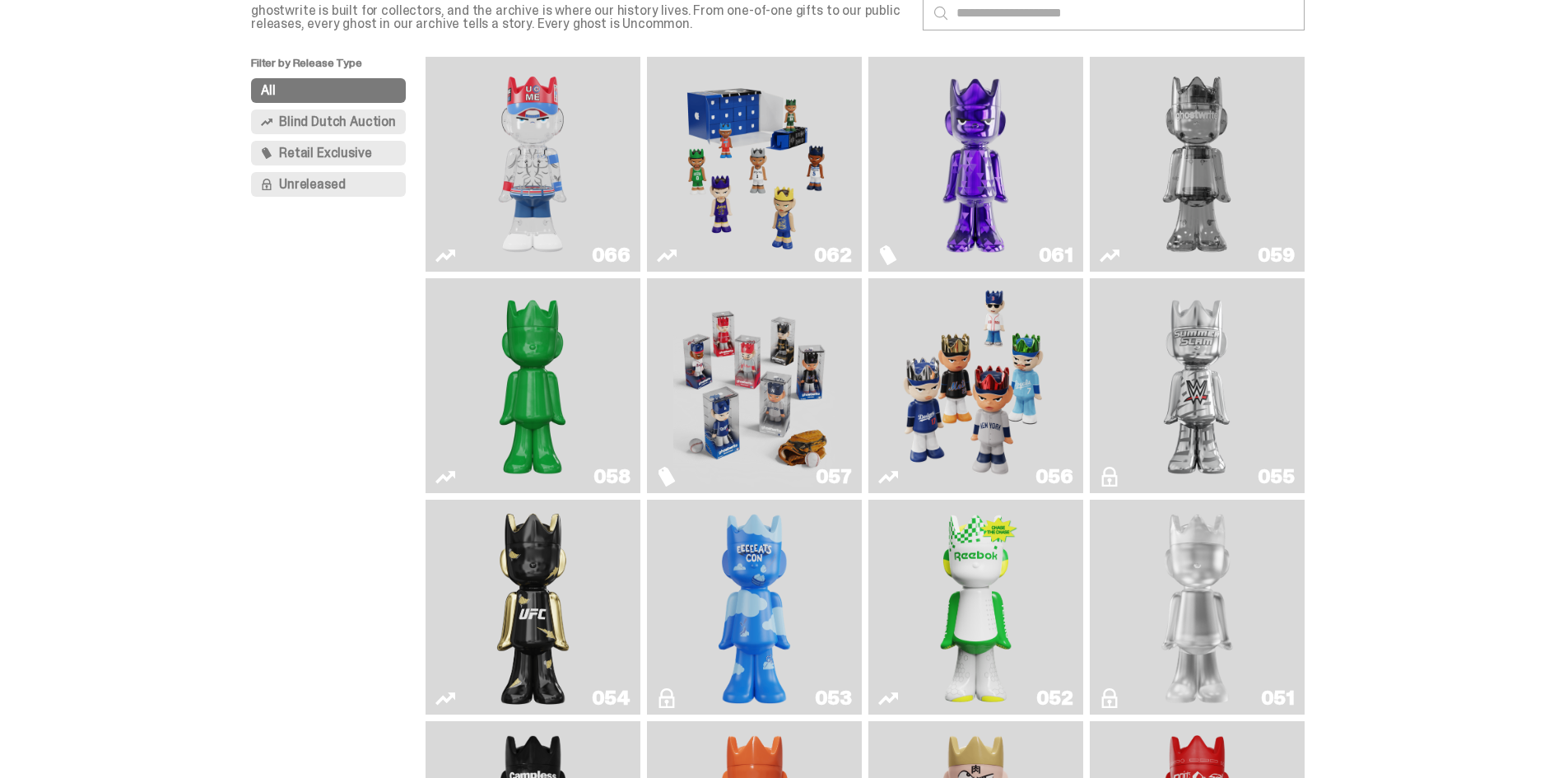
click at [1229, 186] on img "Two" at bounding box center [1196, 164] width 161 height 202
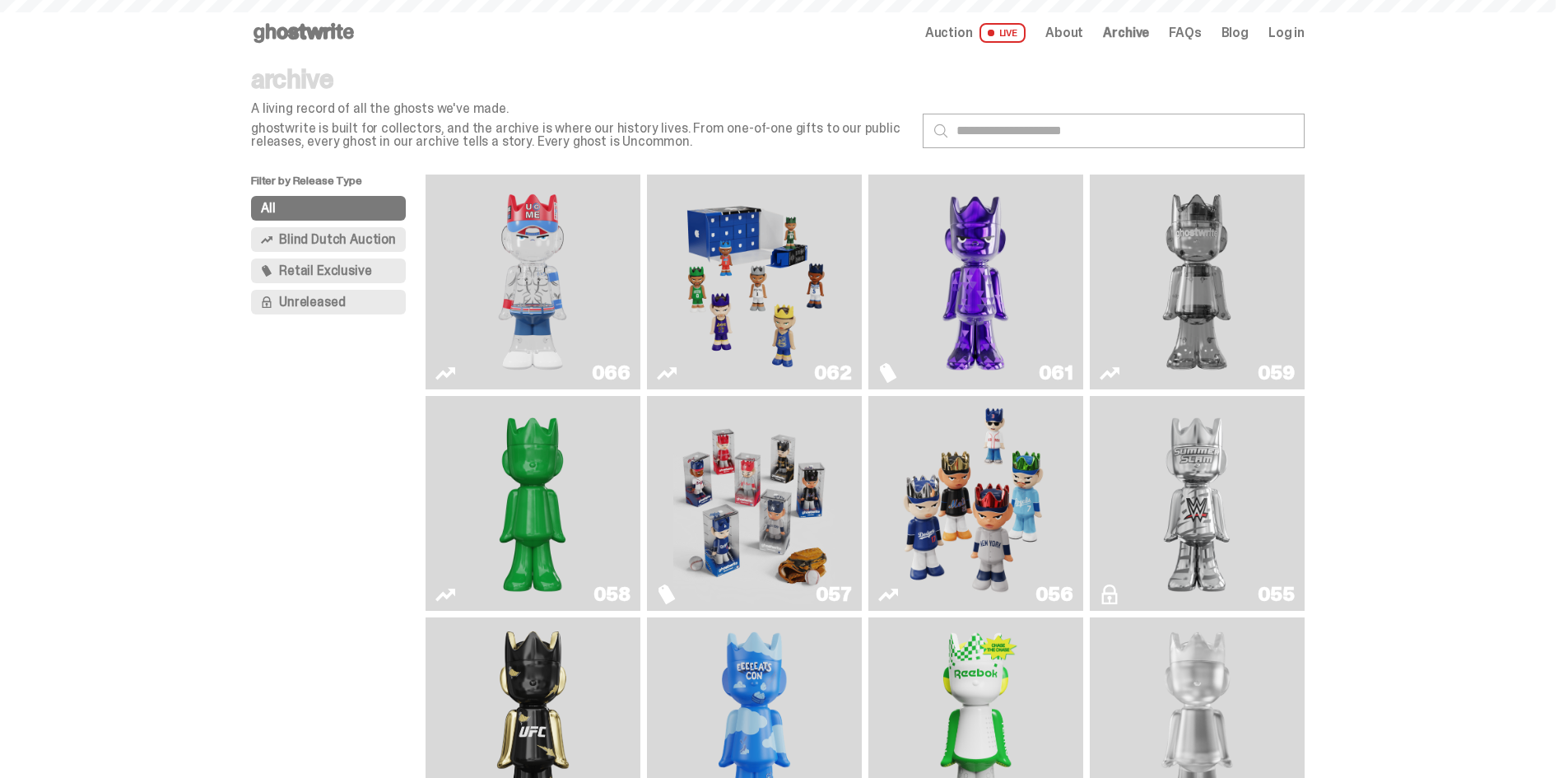
scroll to position [117, 0]
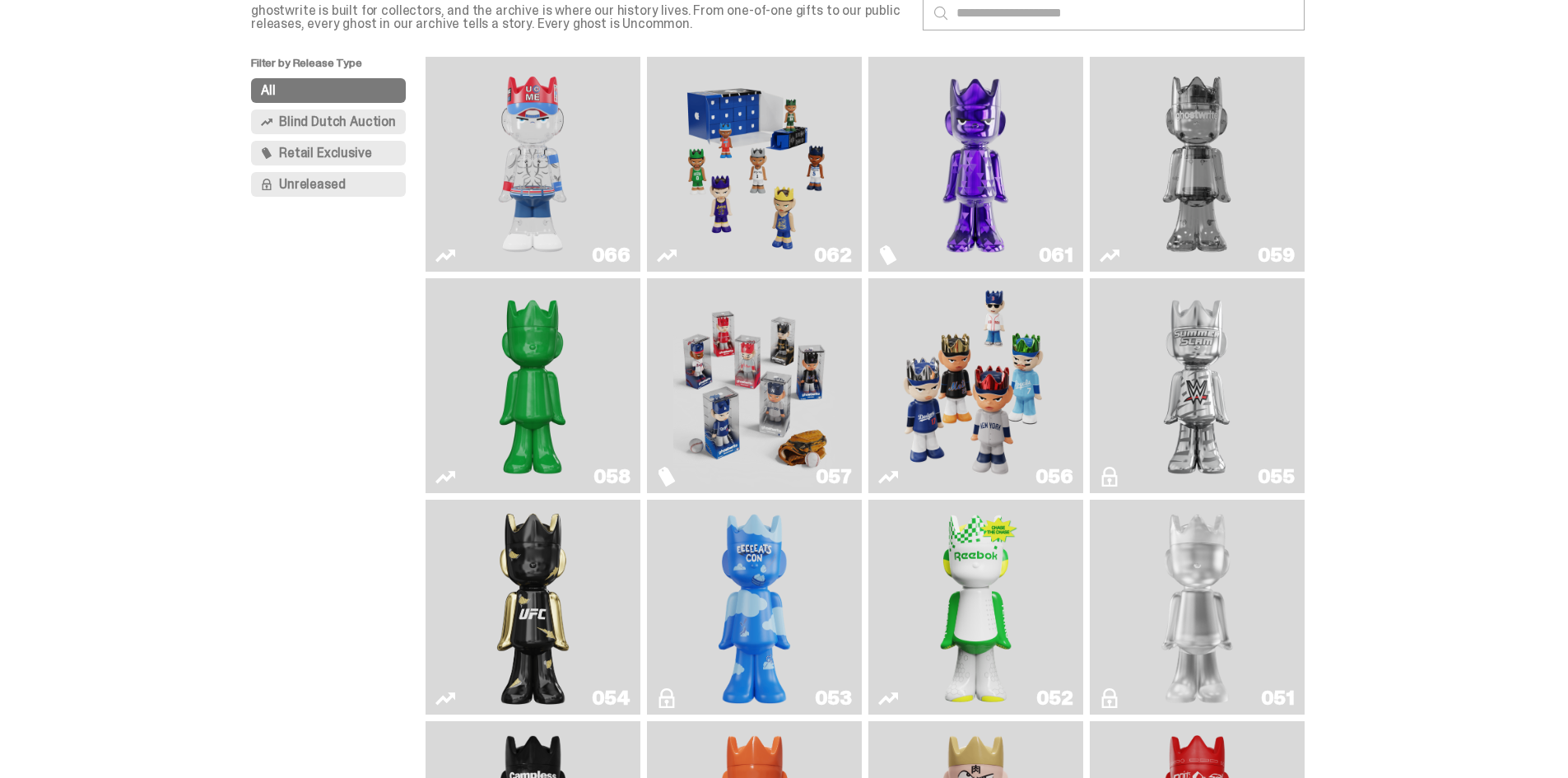
click at [524, 143] on img "You Can't See Me" at bounding box center [532, 164] width 161 height 202
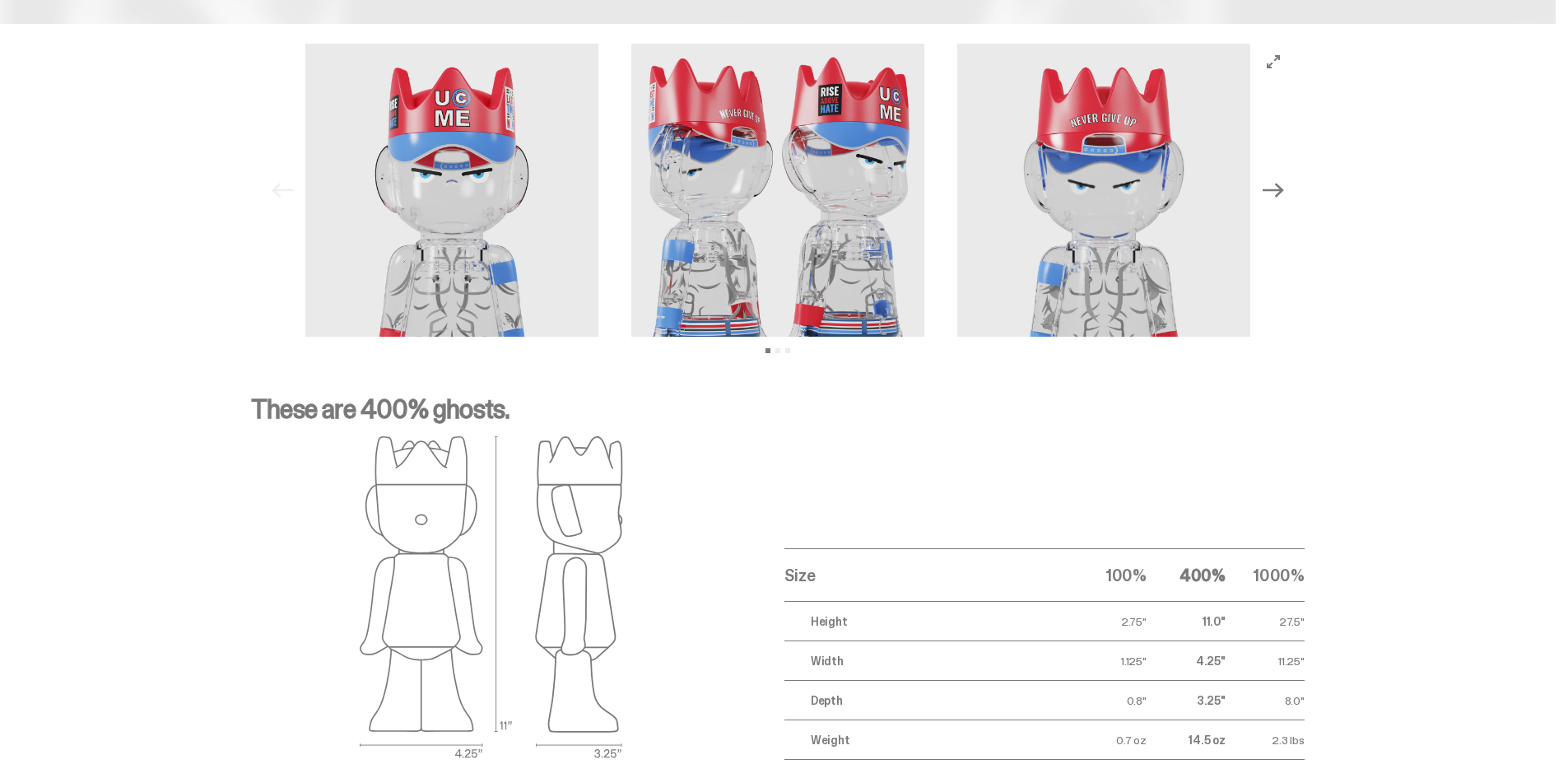
scroll to position [2387, 0]
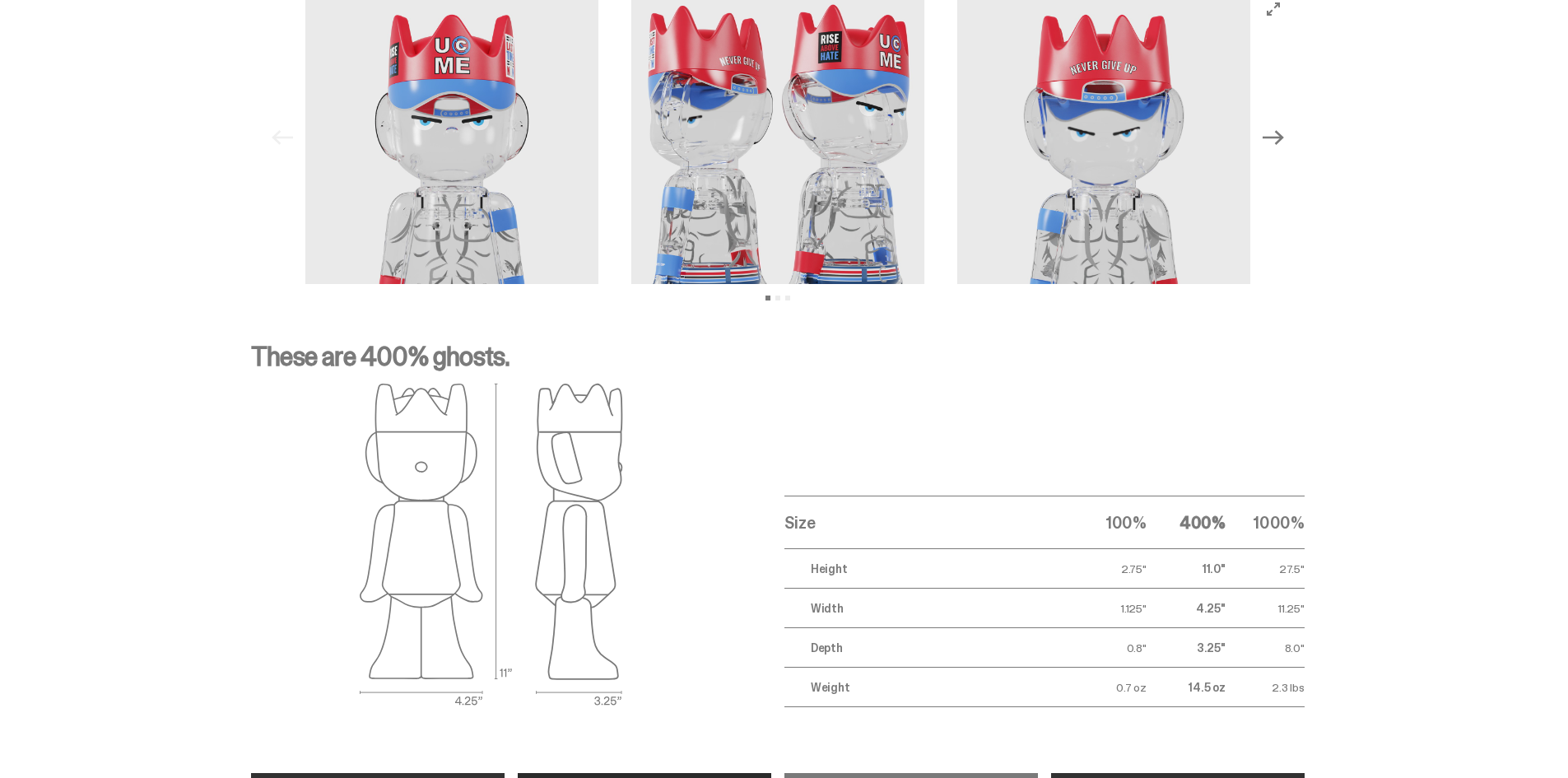
click at [62, 531] on div "These are 400% ghosts. Size 100% 400% 1000% Height 2.75" 11.0" 27.5" Width 1.12…" at bounding box center [777, 525] width 1555 height 443
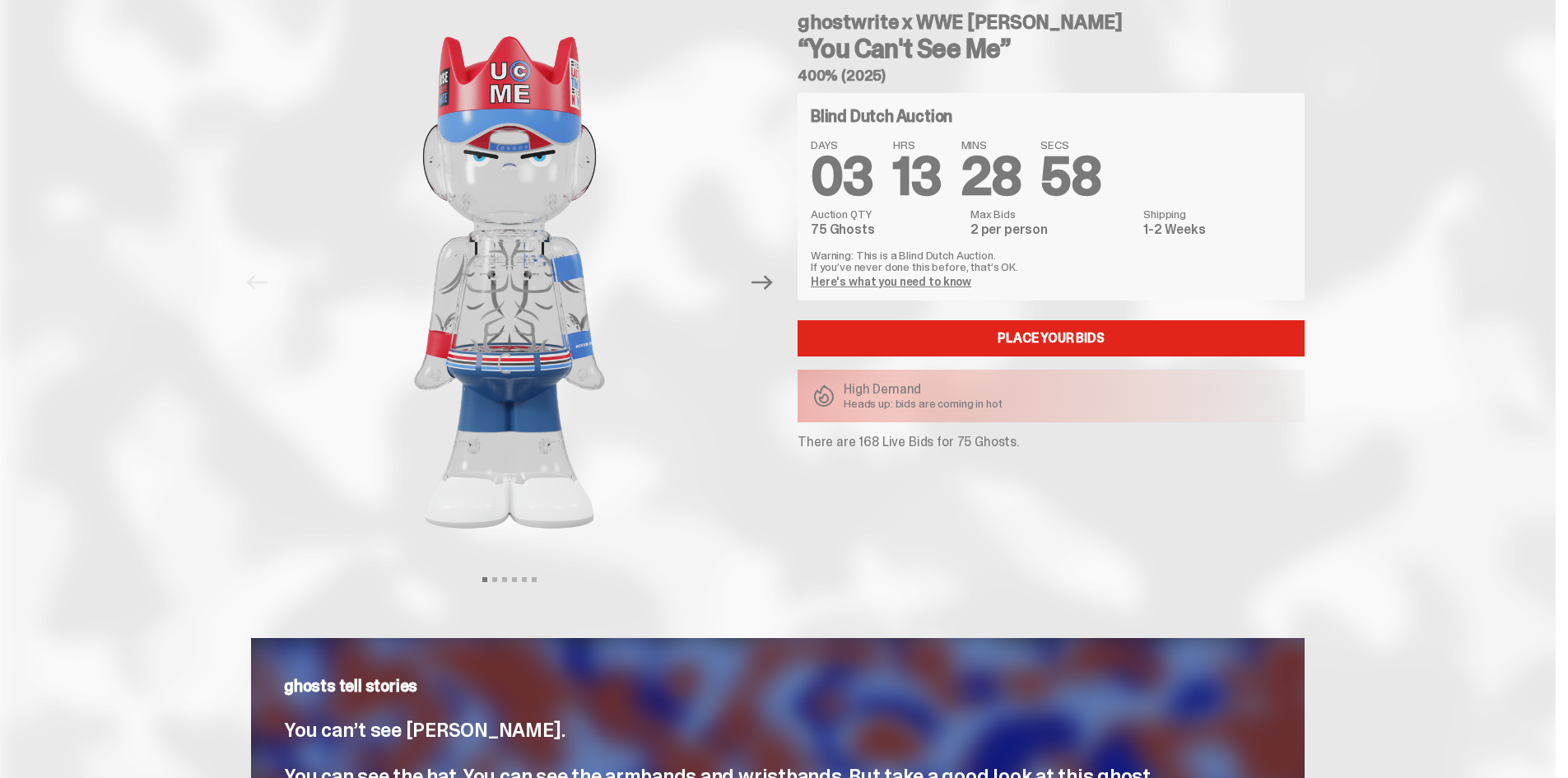
scroll to position [0, 0]
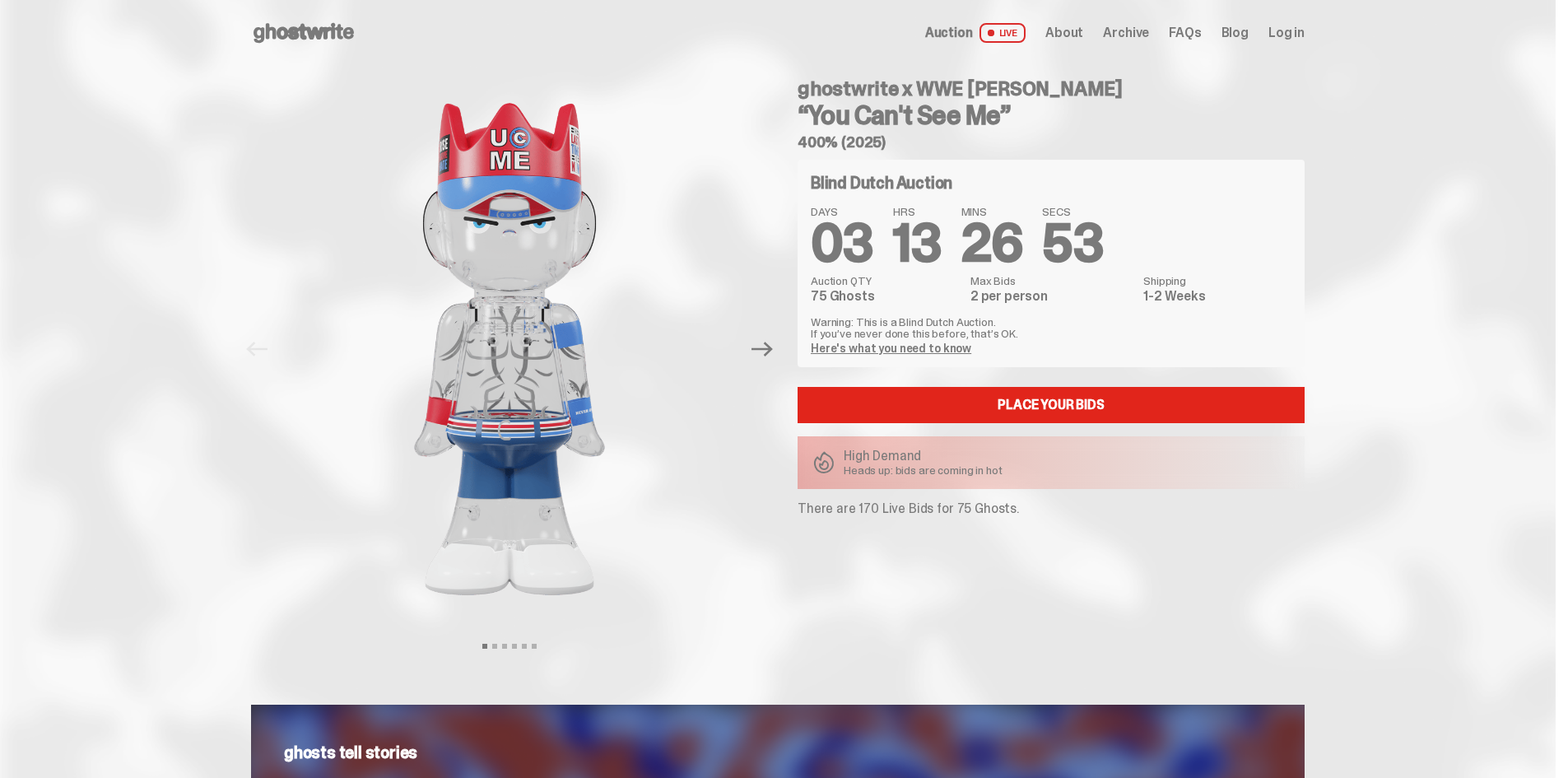
click at [1137, 39] on span "Archive" at bounding box center [1125, 32] width 46 height 13
click at [971, 37] on span "Auction" at bounding box center [948, 32] width 48 height 13
click at [995, 27] on span "LIVE" at bounding box center [1002, 32] width 47 height 20
click at [1073, 29] on span "About" at bounding box center [1064, 32] width 38 height 13
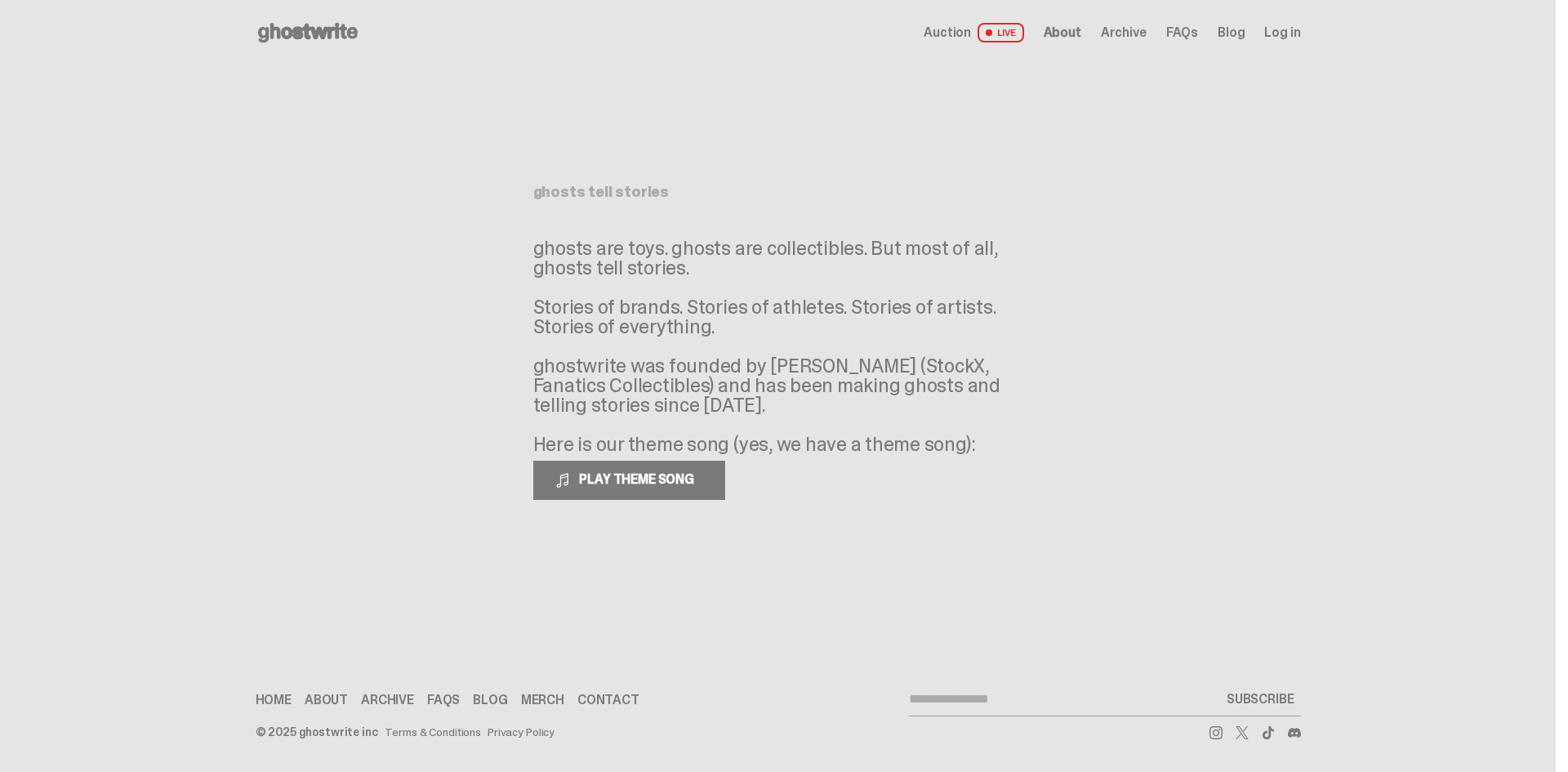
click at [542, 704] on link "Merch" at bounding box center [542, 699] width 43 height 13
click at [276, 35] on icon at bounding box center [307, 33] width 104 height 26
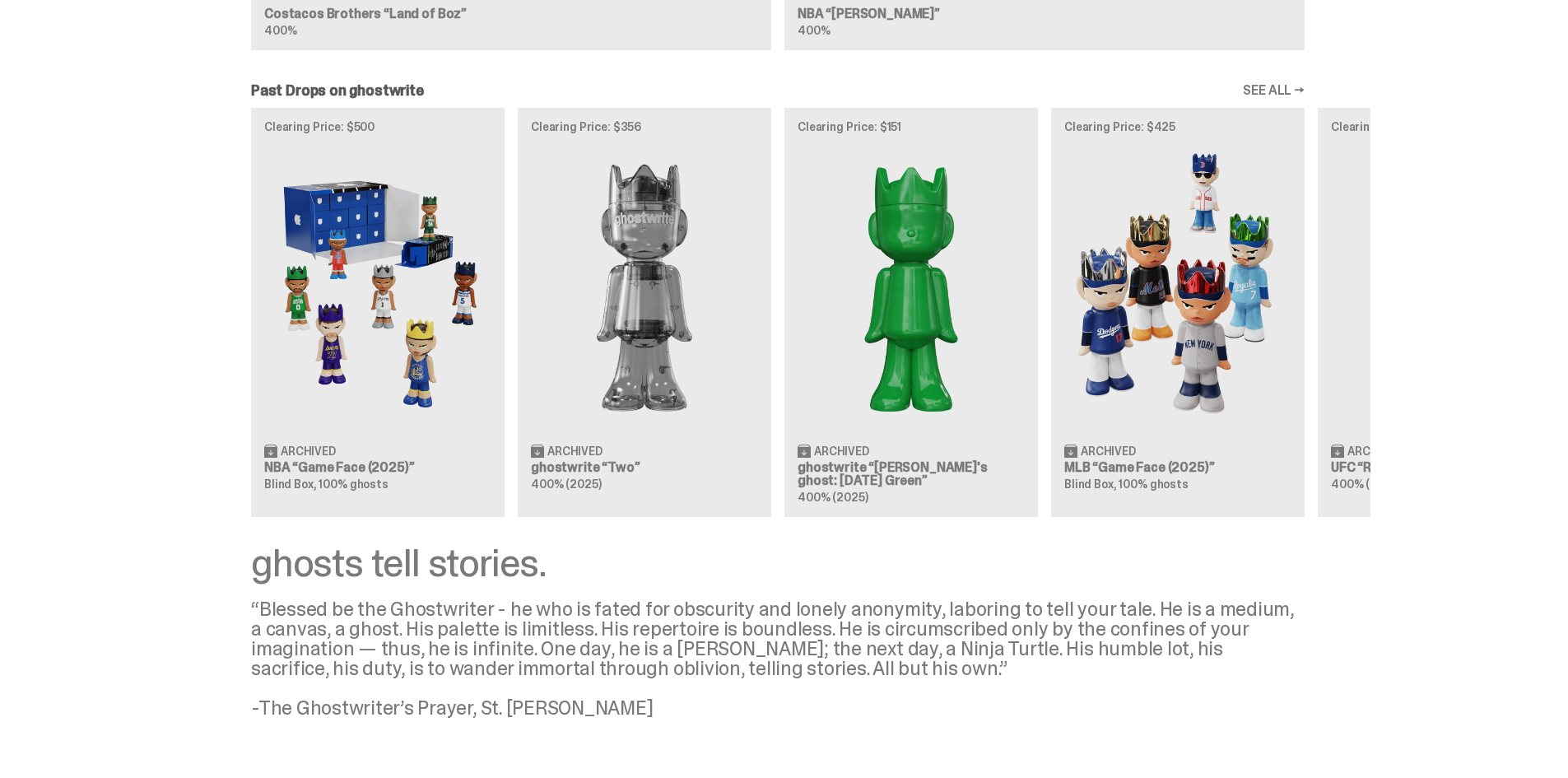
scroll to position [1829, 0]
